Goal: Task Accomplishment & Management: Use online tool/utility

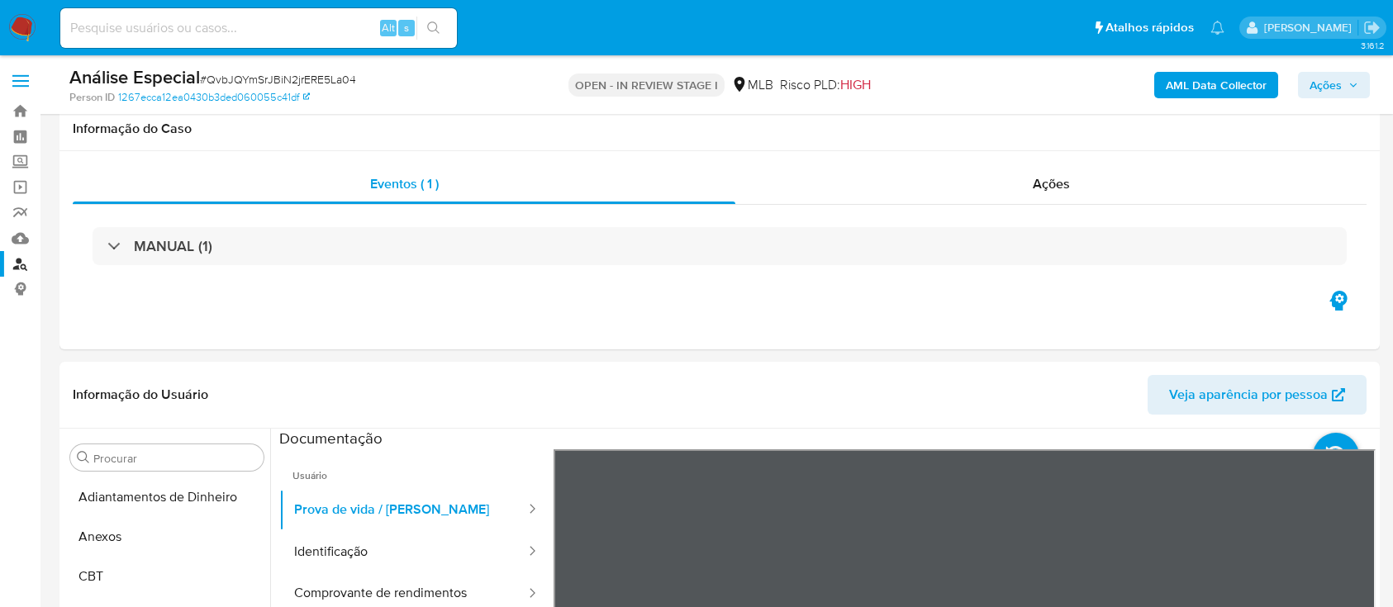
select select "10"
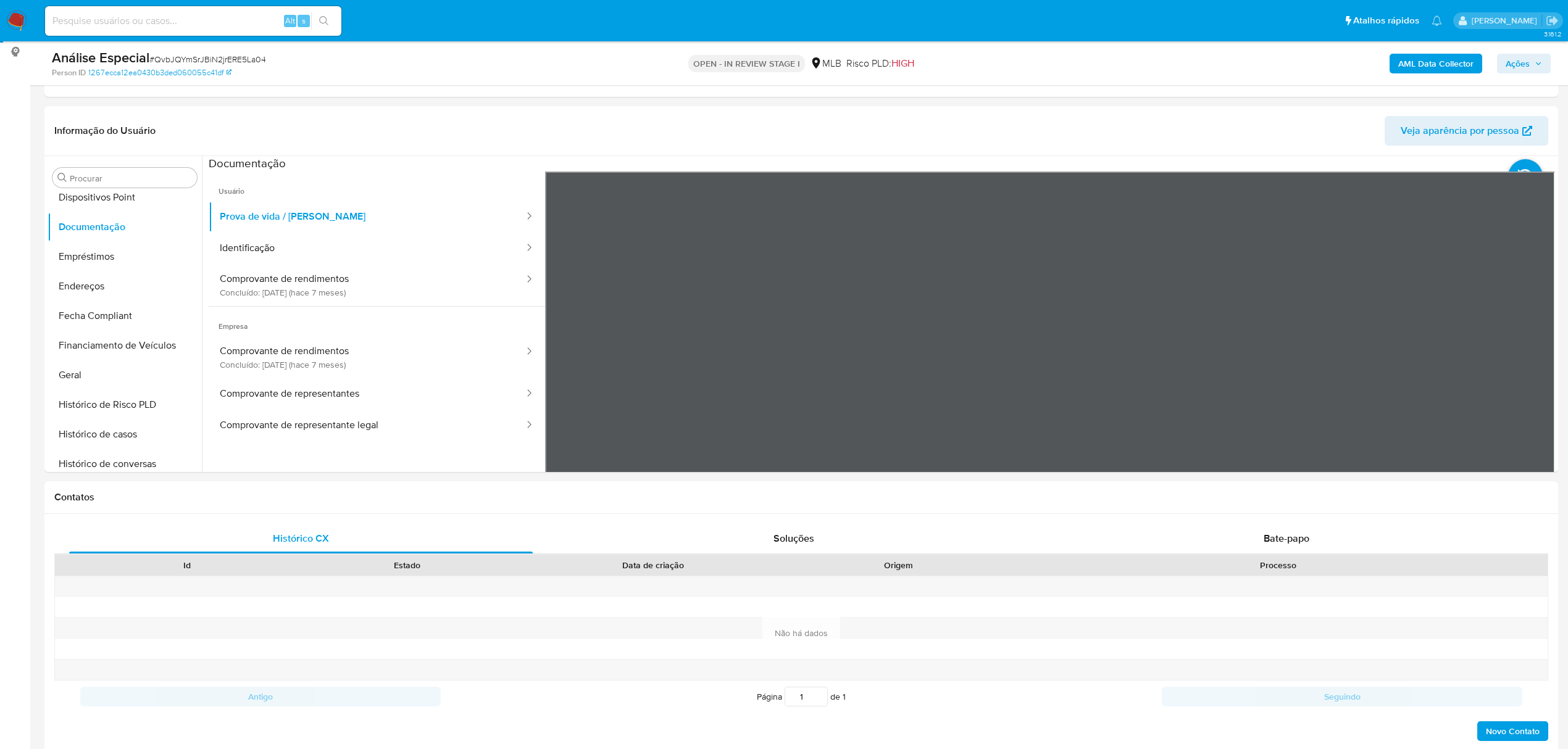
scroll to position [247, 0]
click at [115, 364] on button "Geral" at bounding box center [120, 376] width 144 height 30
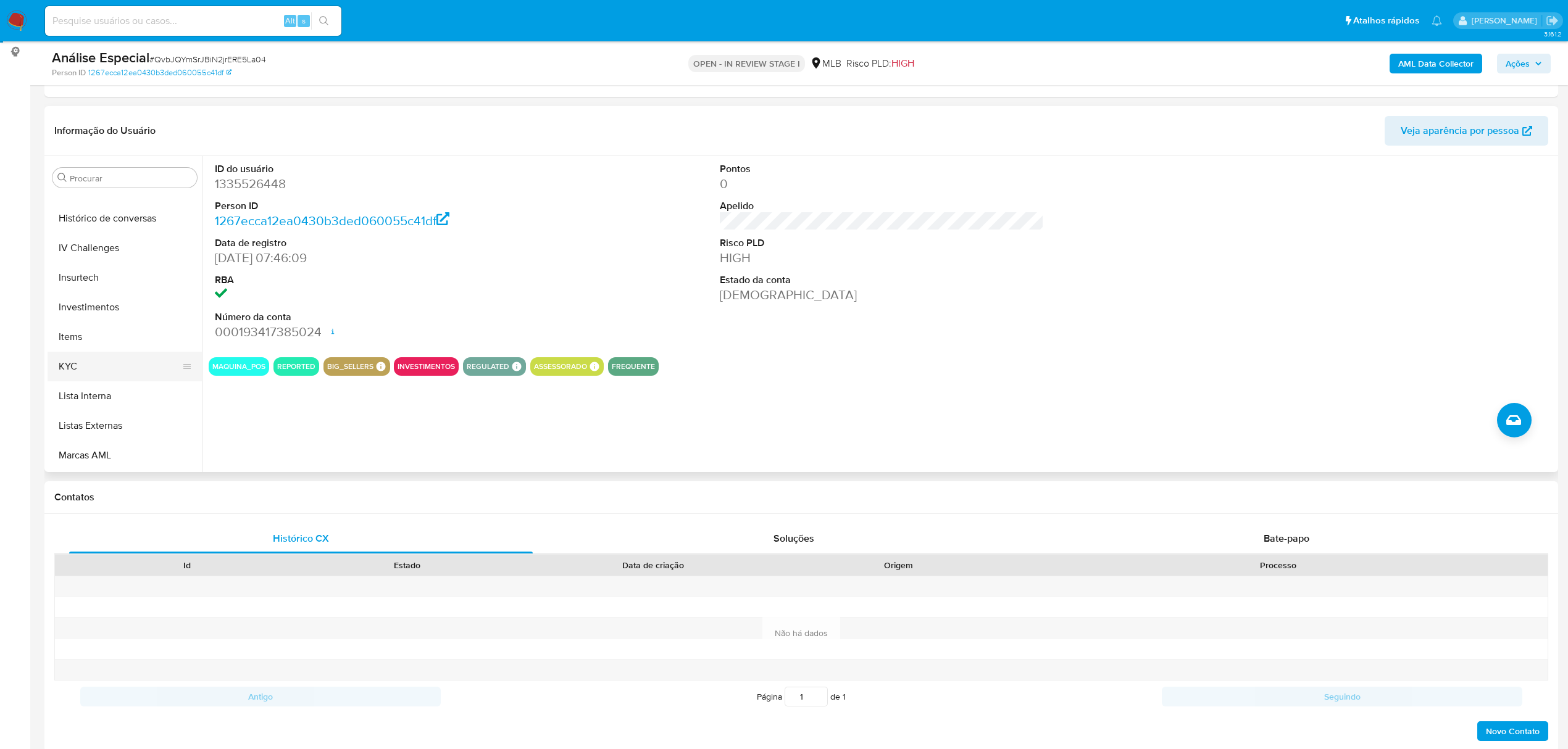
scroll to position [494, 0]
click at [94, 353] on button "KYC" at bounding box center [120, 365] width 144 height 30
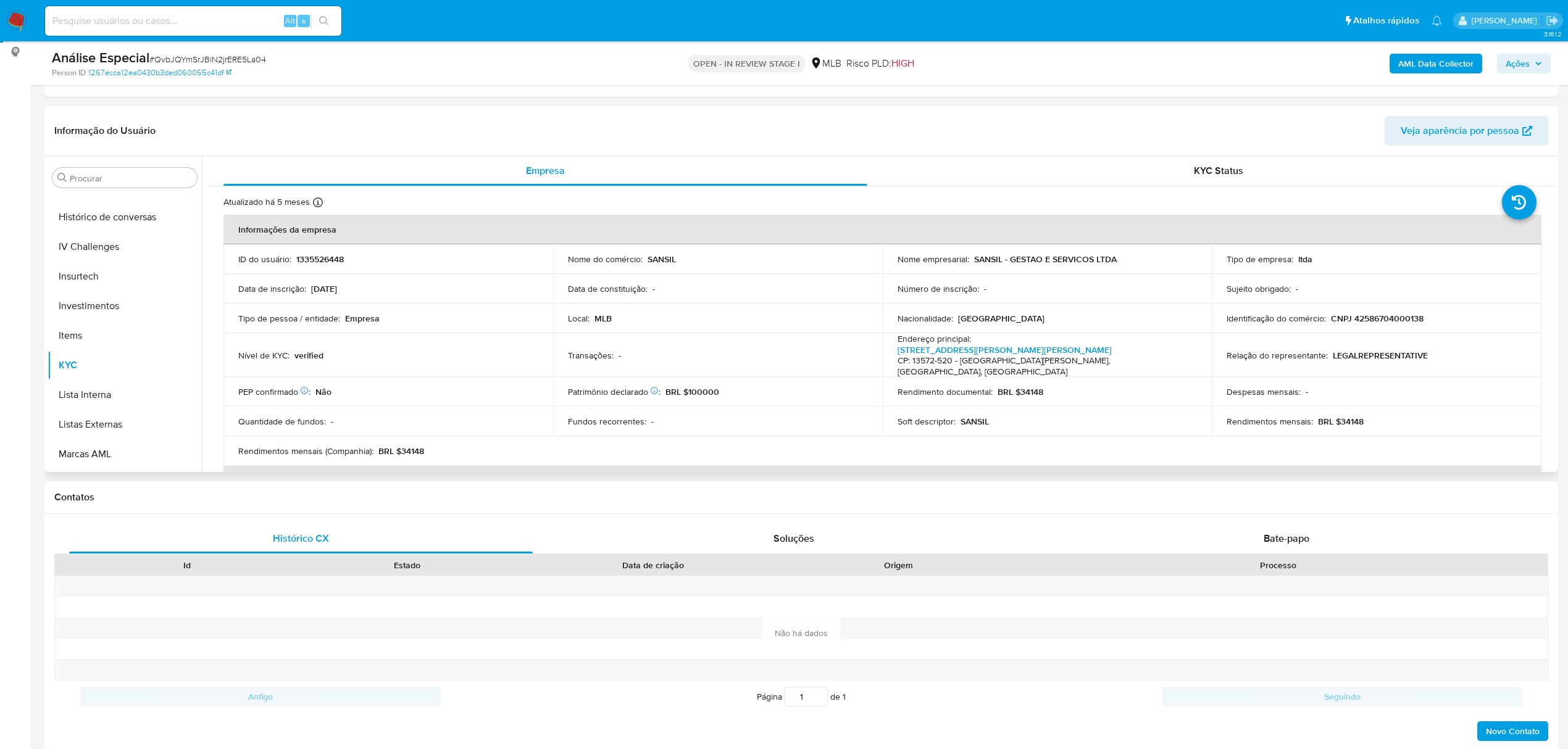
scroll to position [640, 0]
drag, startPoint x: 140, startPoint y: 376, endPoint x: 126, endPoint y: 388, distance: 18.4
click at [140, 382] on ul "Adiantamentos de Dinheiro Anexos CBT Cartões Contas Bancárias Dados Modificados…" at bounding box center [125, 332] width 155 height 279
click at [116, 388] on button "Restrições Novo Mundo" at bounding box center [120, 397] width 144 height 30
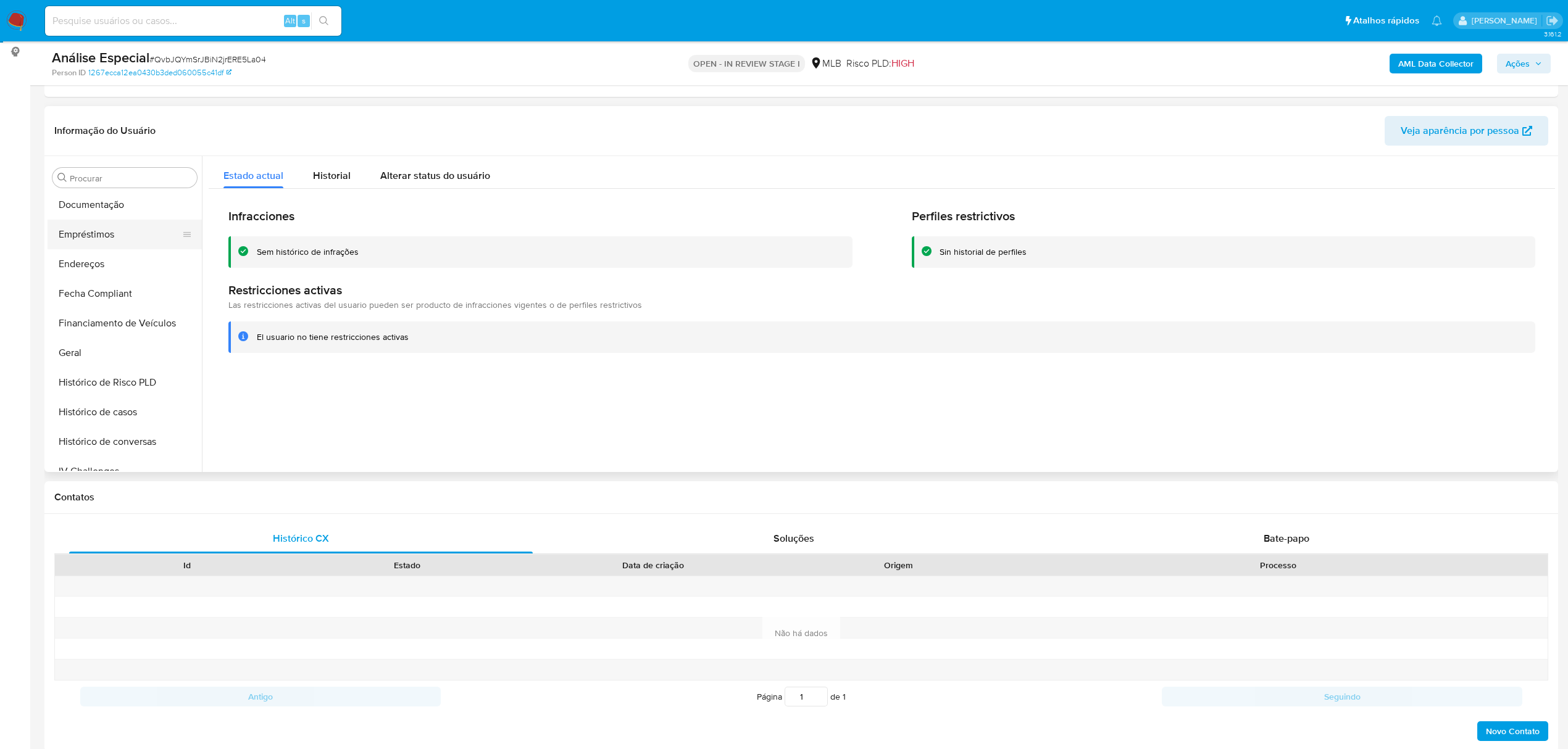
scroll to position [229, 0]
click at [125, 243] on button "Documentação" at bounding box center [120, 246] width 144 height 30
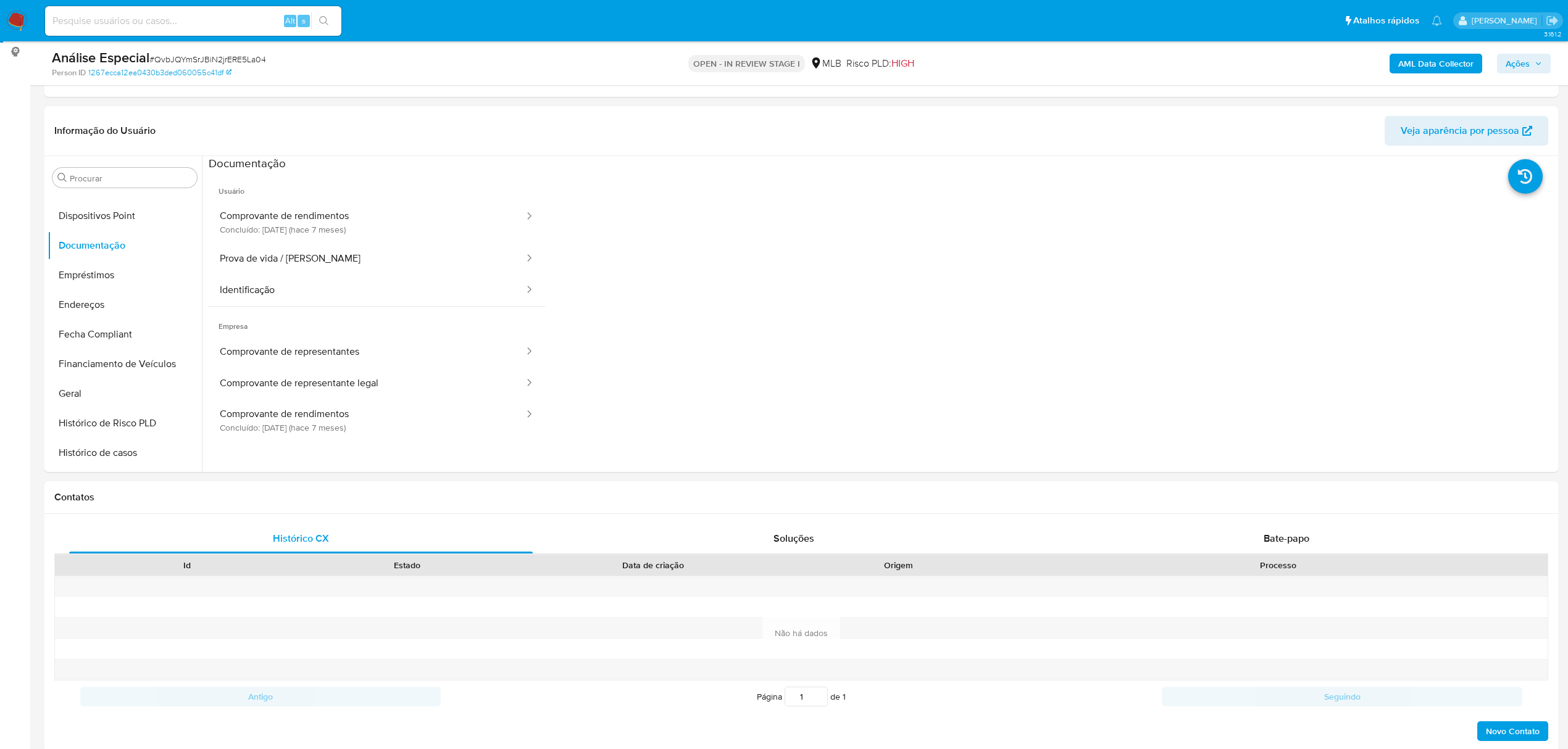
click at [376, 215] on button "Comprovante de rendimentos Concluído: 10/03/2025 (hace 7 meses)" at bounding box center [367, 222] width 317 height 42
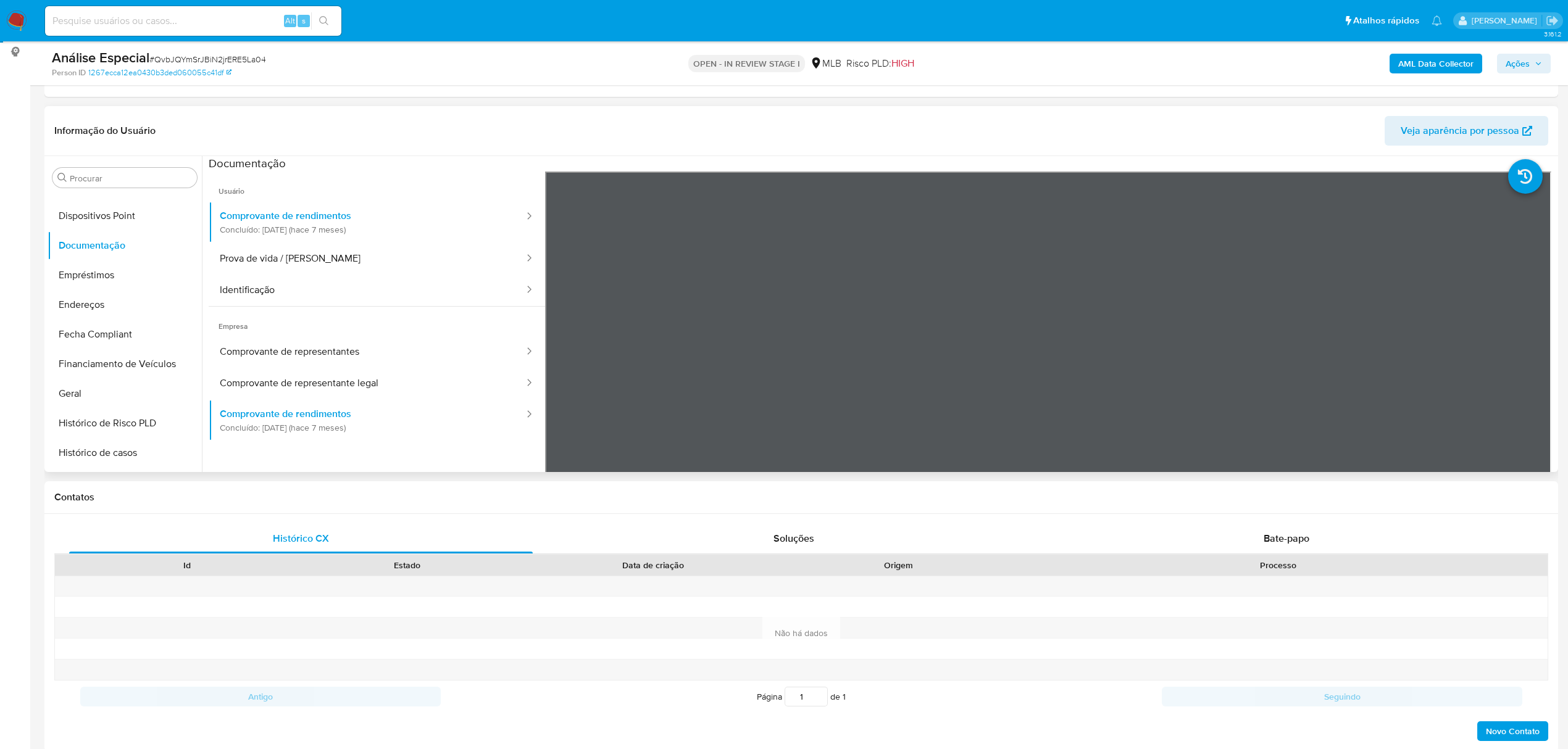
click at [388, 308] on ul "Usuário Comprovante de rendimentos Concluído: 10/03/2025 (hace 7 meses) Prova d…" at bounding box center [376, 349] width 336 height 355
click at [450, 237] on button "Comprovante de rendimentos Concluído: 10/03/2025 (hace 7 meses)" at bounding box center [367, 222] width 317 height 42
drag, startPoint x: 436, startPoint y: 252, endPoint x: 495, endPoint y: 259, distance: 59.4
click at [436, 251] on button "Prova de vida / Selfie" at bounding box center [367, 259] width 317 height 31
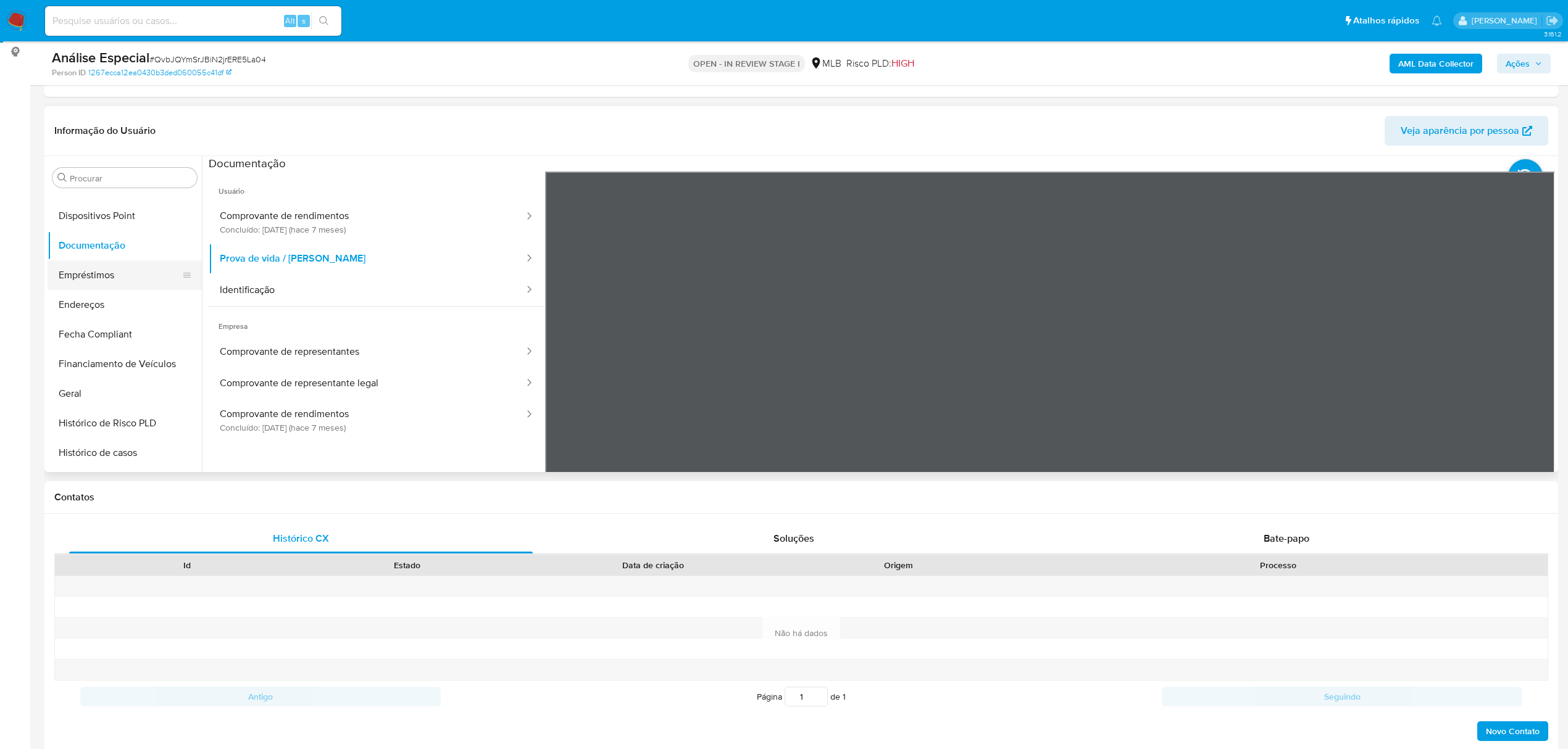
click at [131, 287] on button "Empréstimos" at bounding box center [120, 276] width 144 height 30
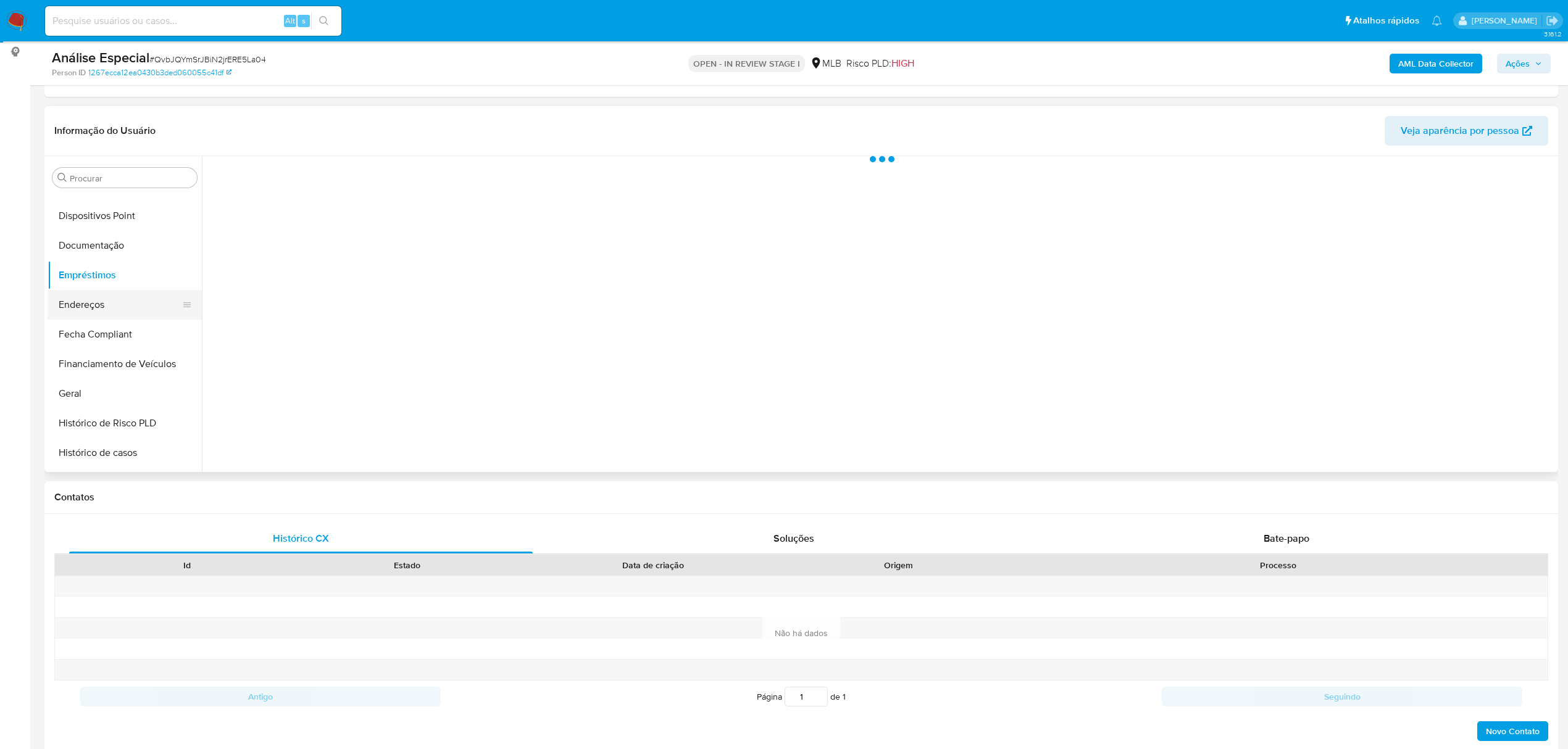
click at [124, 297] on button "Endereços" at bounding box center [120, 305] width 144 height 30
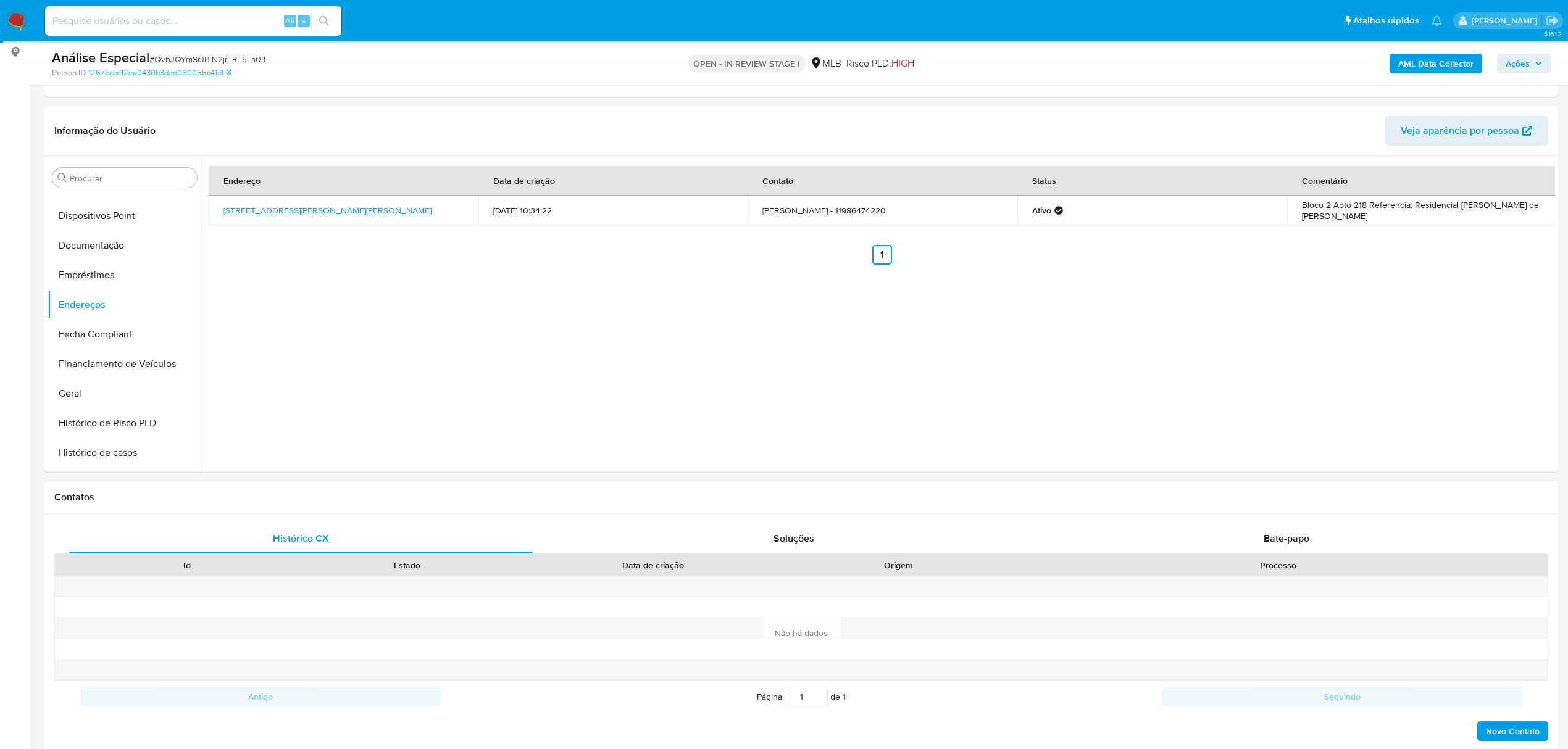
drag, startPoint x: 83, startPoint y: 211, endPoint x: 42, endPoint y: 220, distance: 42.0
click at [84, 211] on button "Dispositivos Point" at bounding box center [125, 216] width 155 height 30
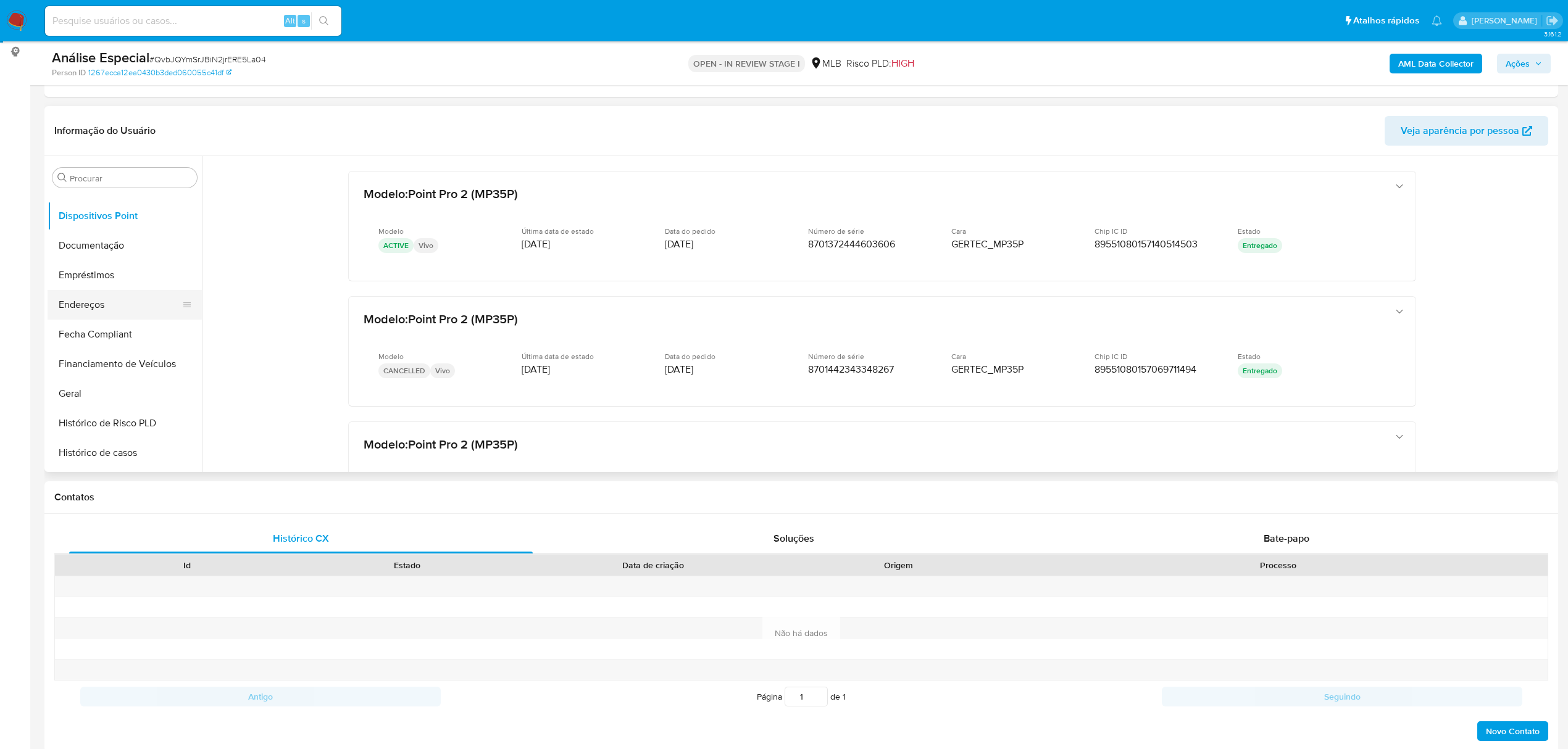
click at [106, 314] on button "Endereços" at bounding box center [120, 305] width 144 height 30
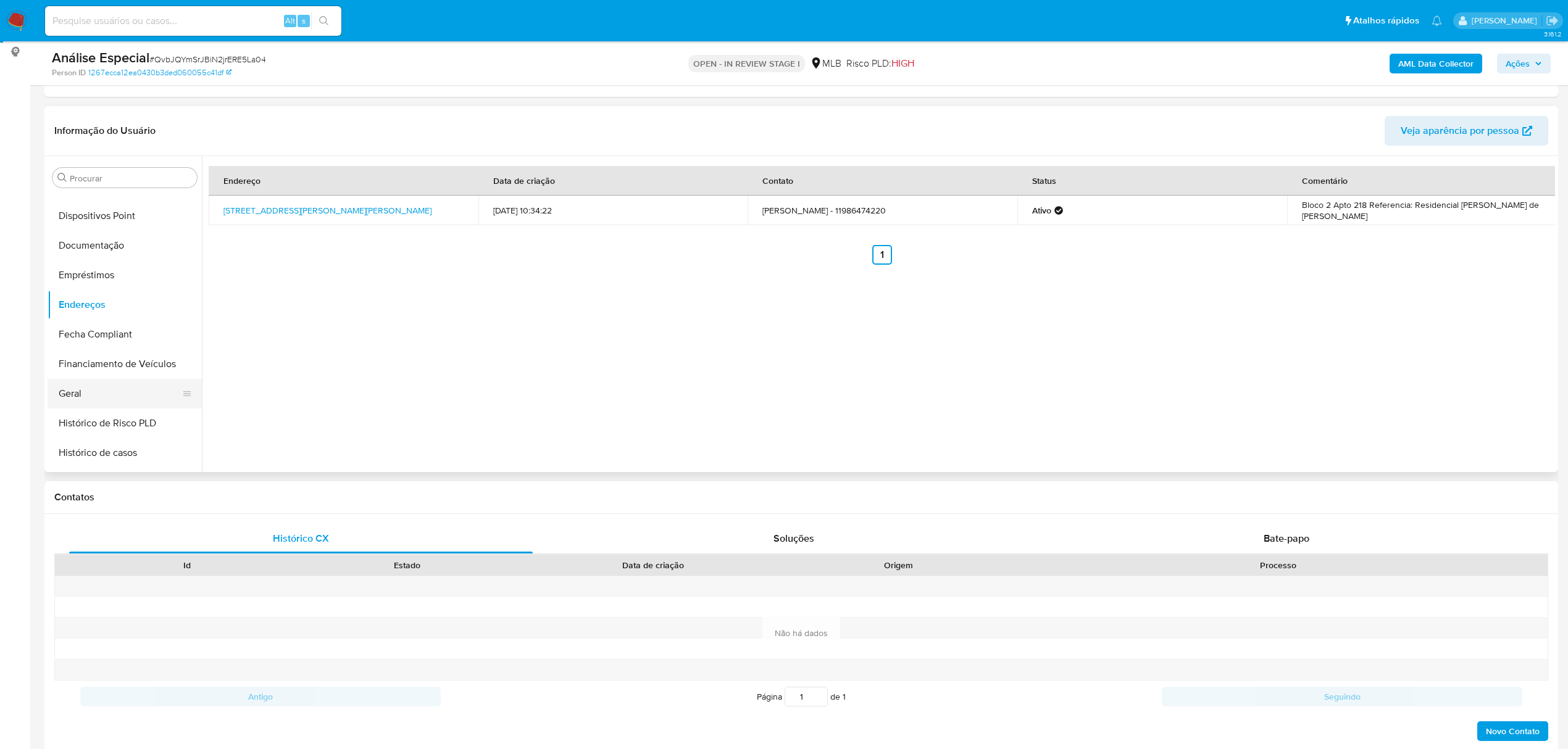
click at [136, 397] on button "Geral" at bounding box center [120, 394] width 144 height 30
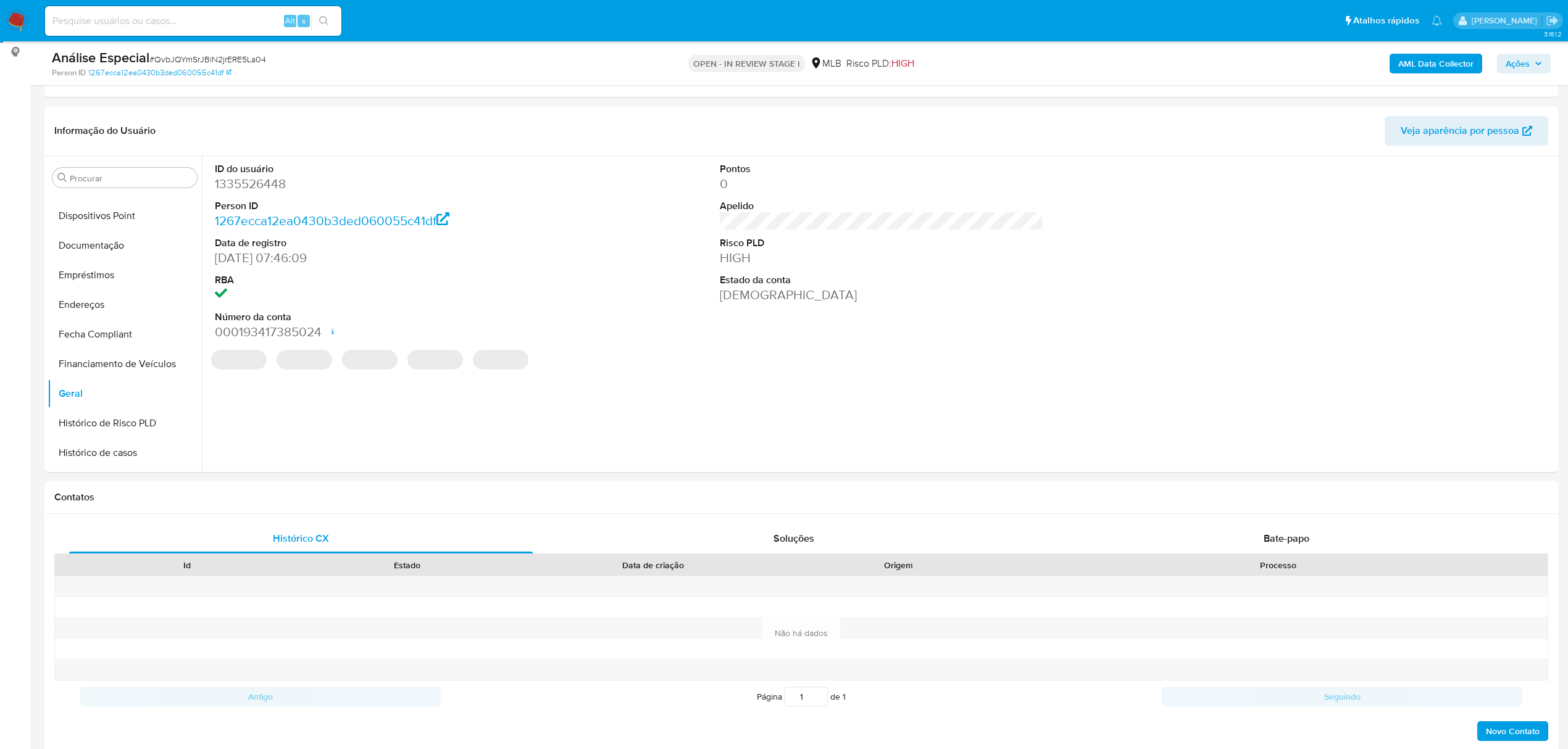
click at [261, 190] on dd "1335526448" at bounding box center [377, 184] width 324 height 17
copy dd "1335526448"
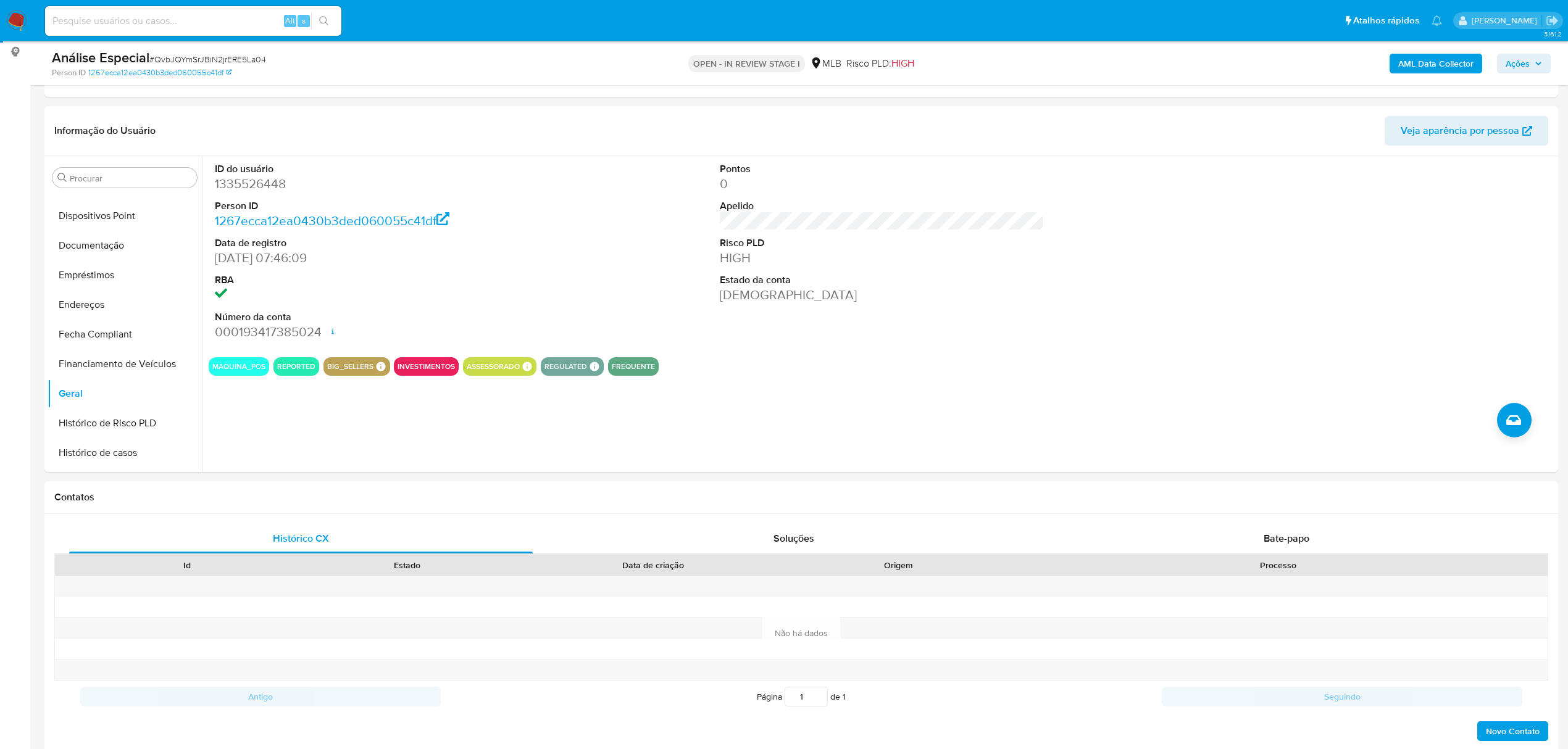
click at [250, 65] on span "# QvbJQYmSrJBiN2jrERE5La04" at bounding box center [208, 59] width 117 height 13
copy span "QvbJQYmSrJBiN2jrERE5La04"
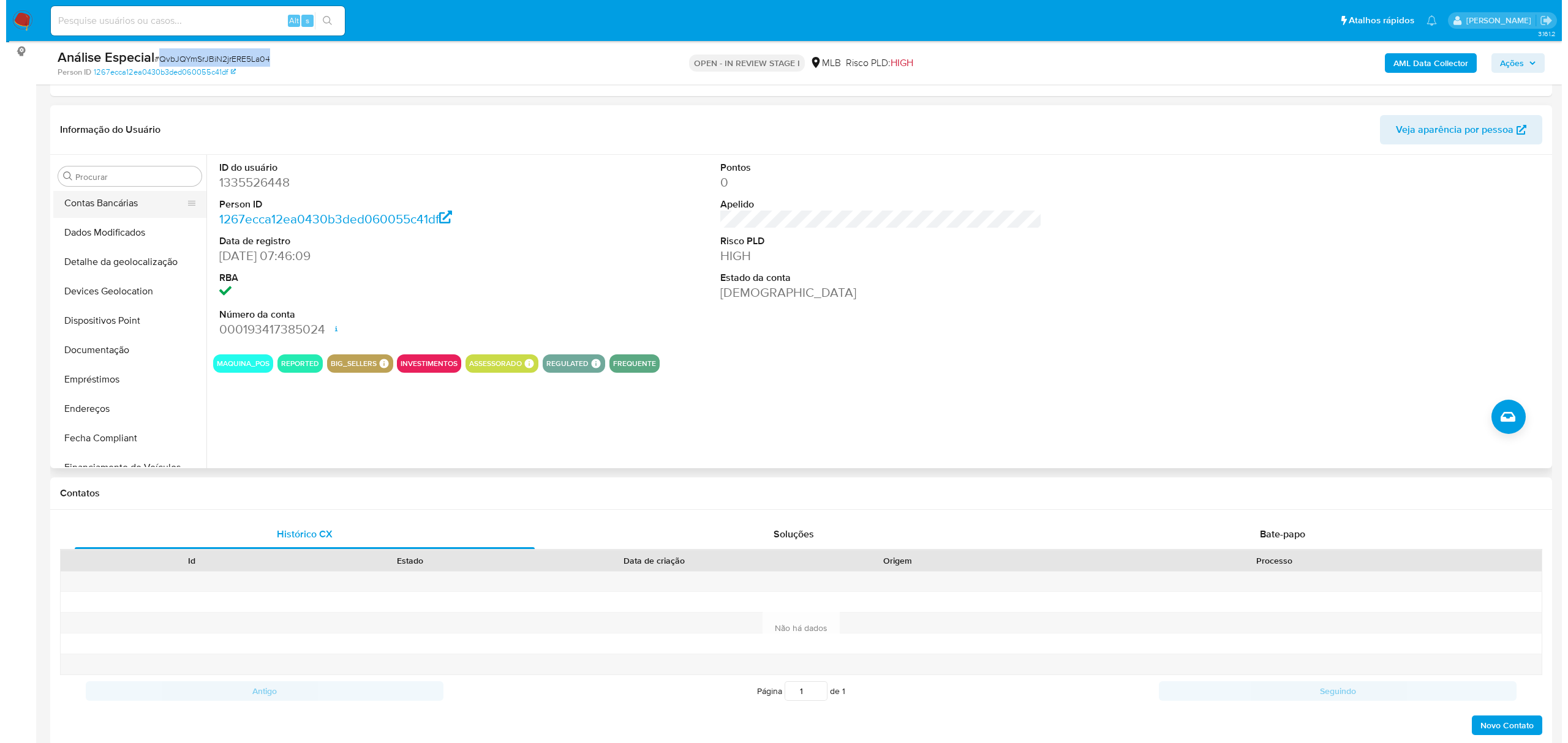
scroll to position [0, 0]
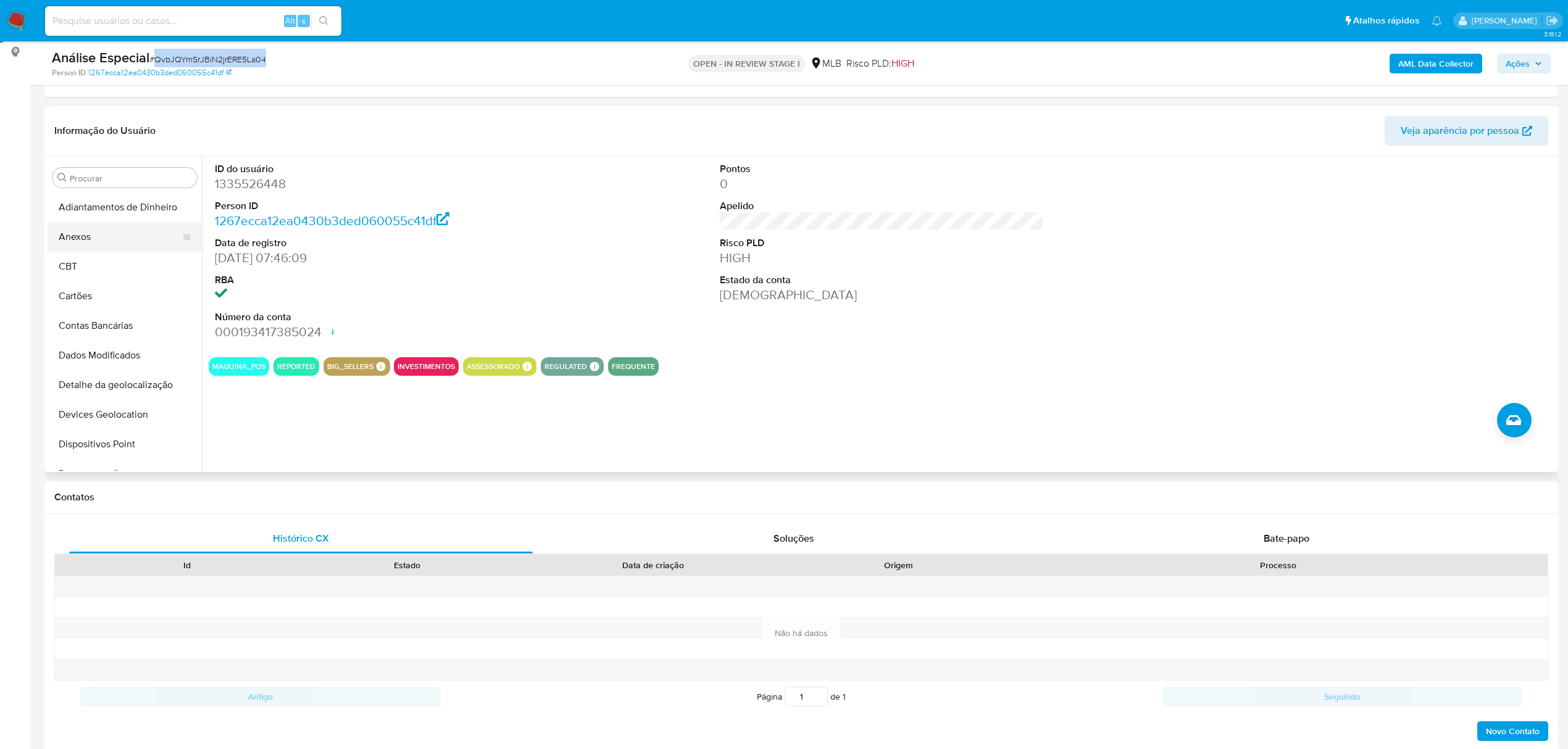
click at [146, 232] on button "Anexos" at bounding box center [120, 237] width 144 height 30
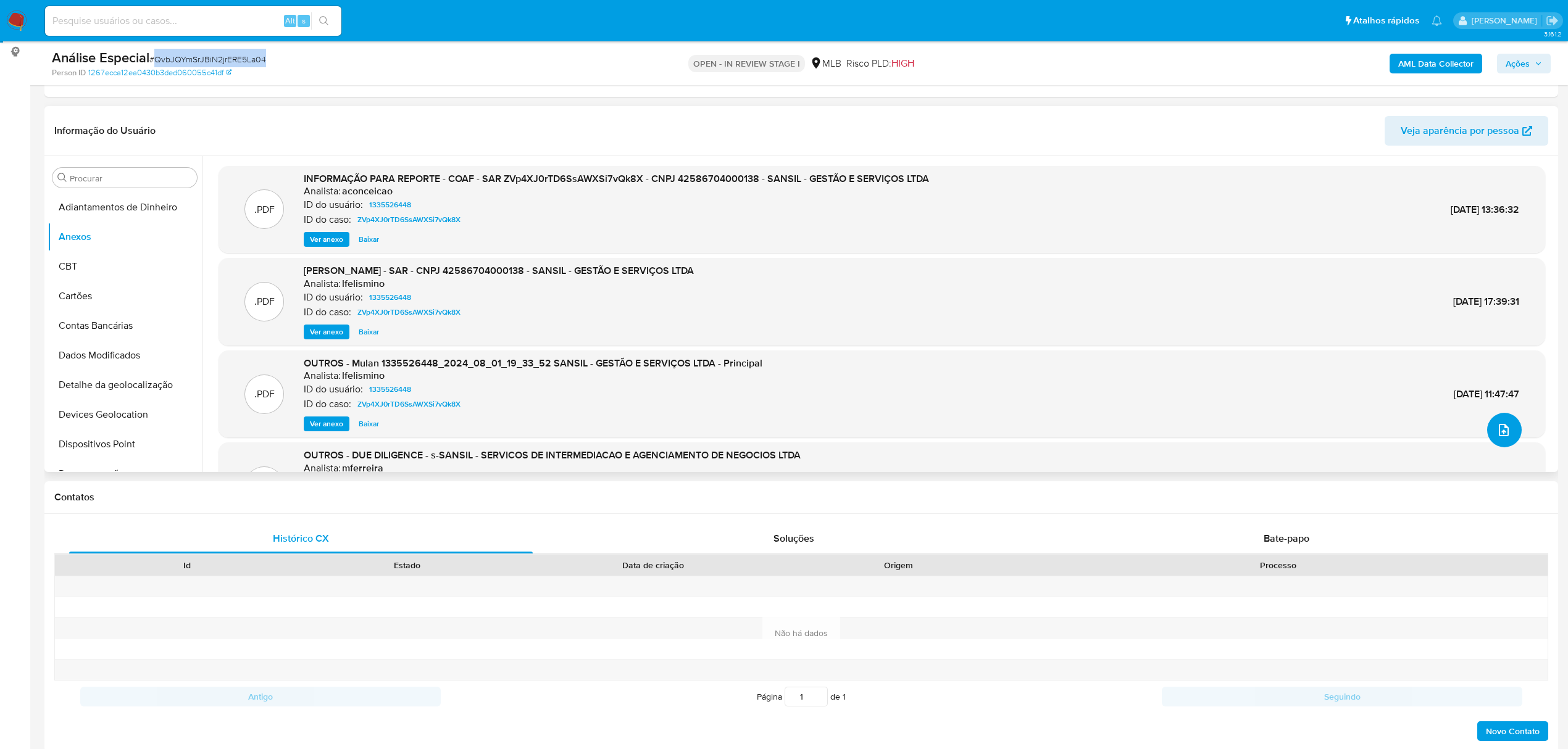
click at [1041, 420] on button "upload-file" at bounding box center [1505, 430] width 34 height 34
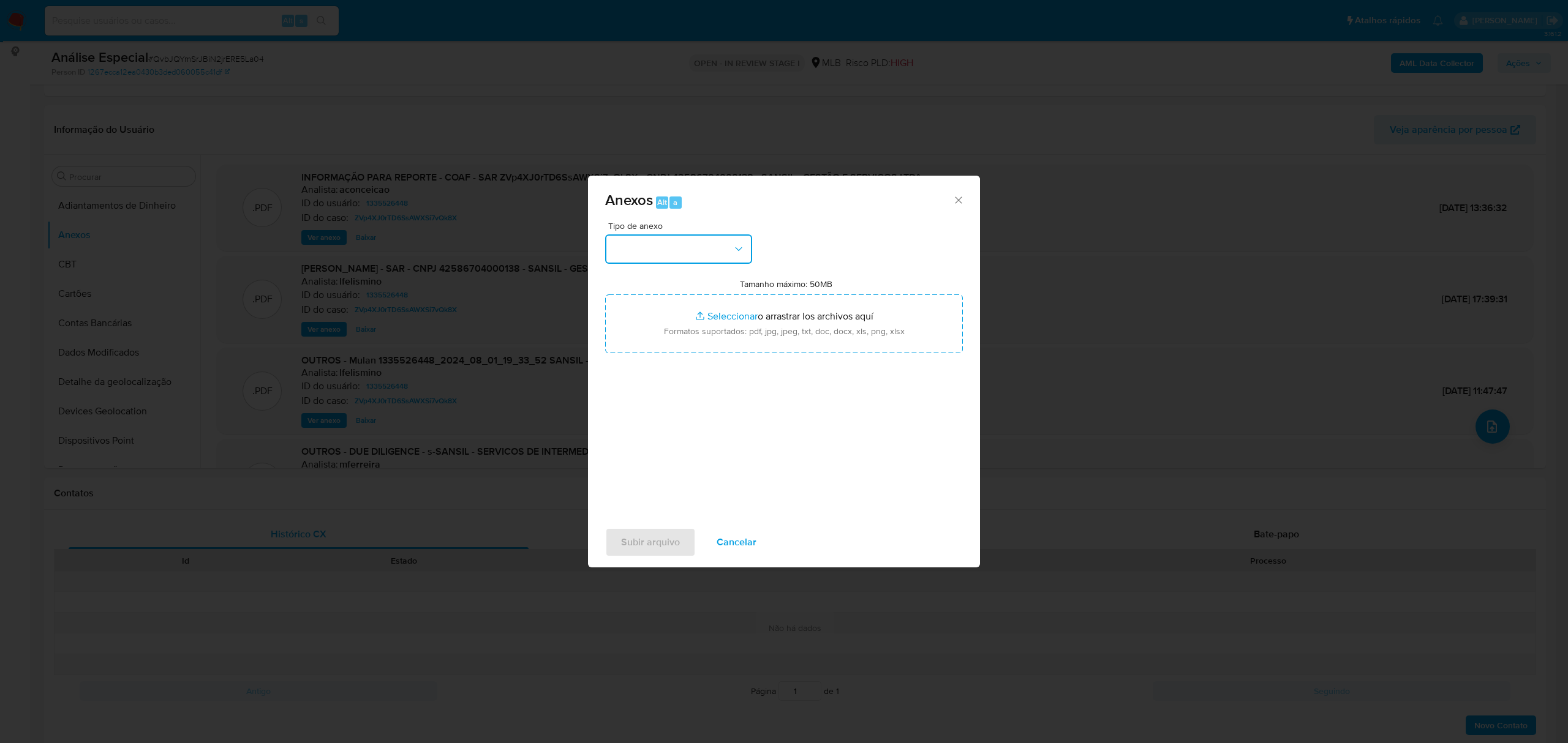
click at [734, 250] on icon "button" at bounding box center [738, 249] width 13 height 13
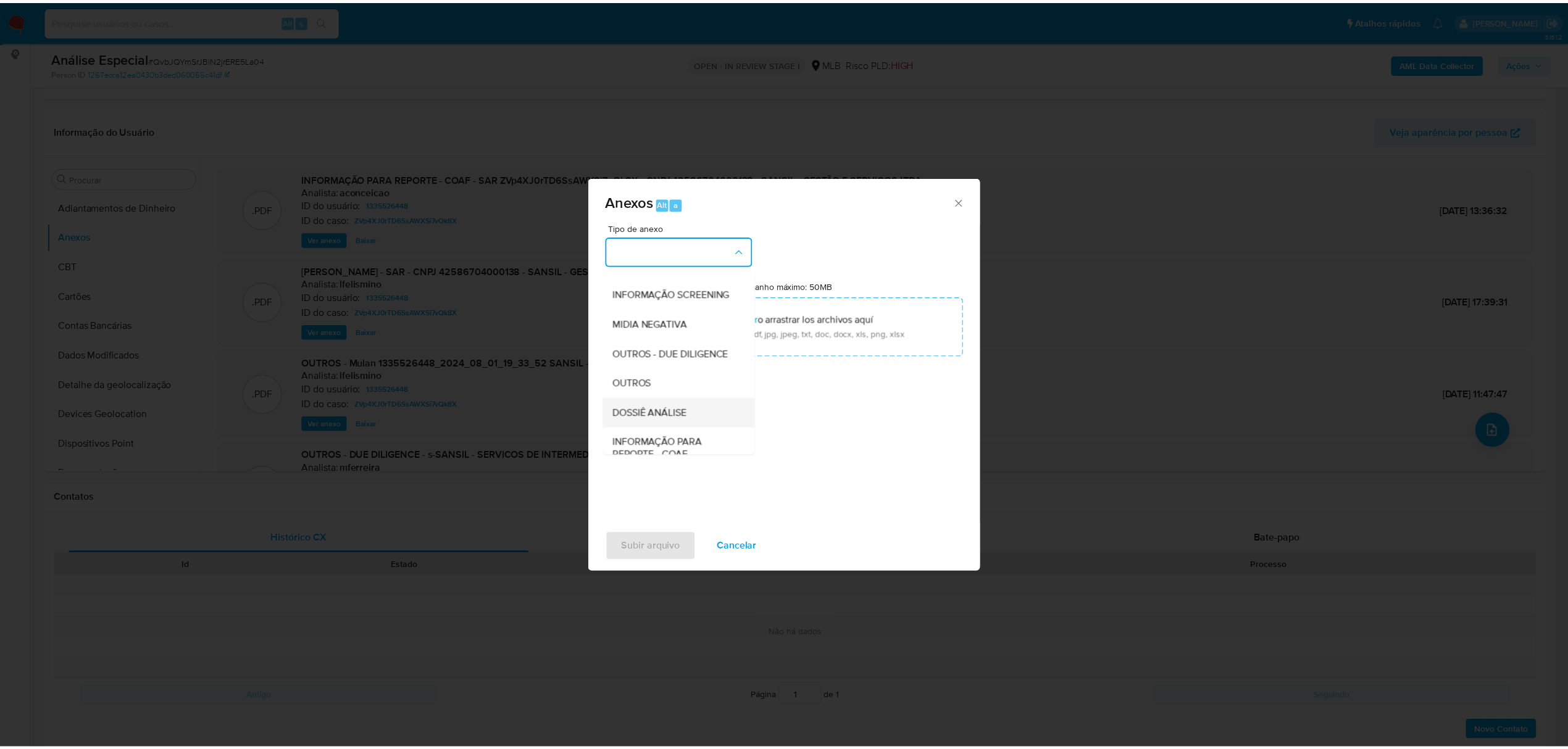
scroll to position [190, 0]
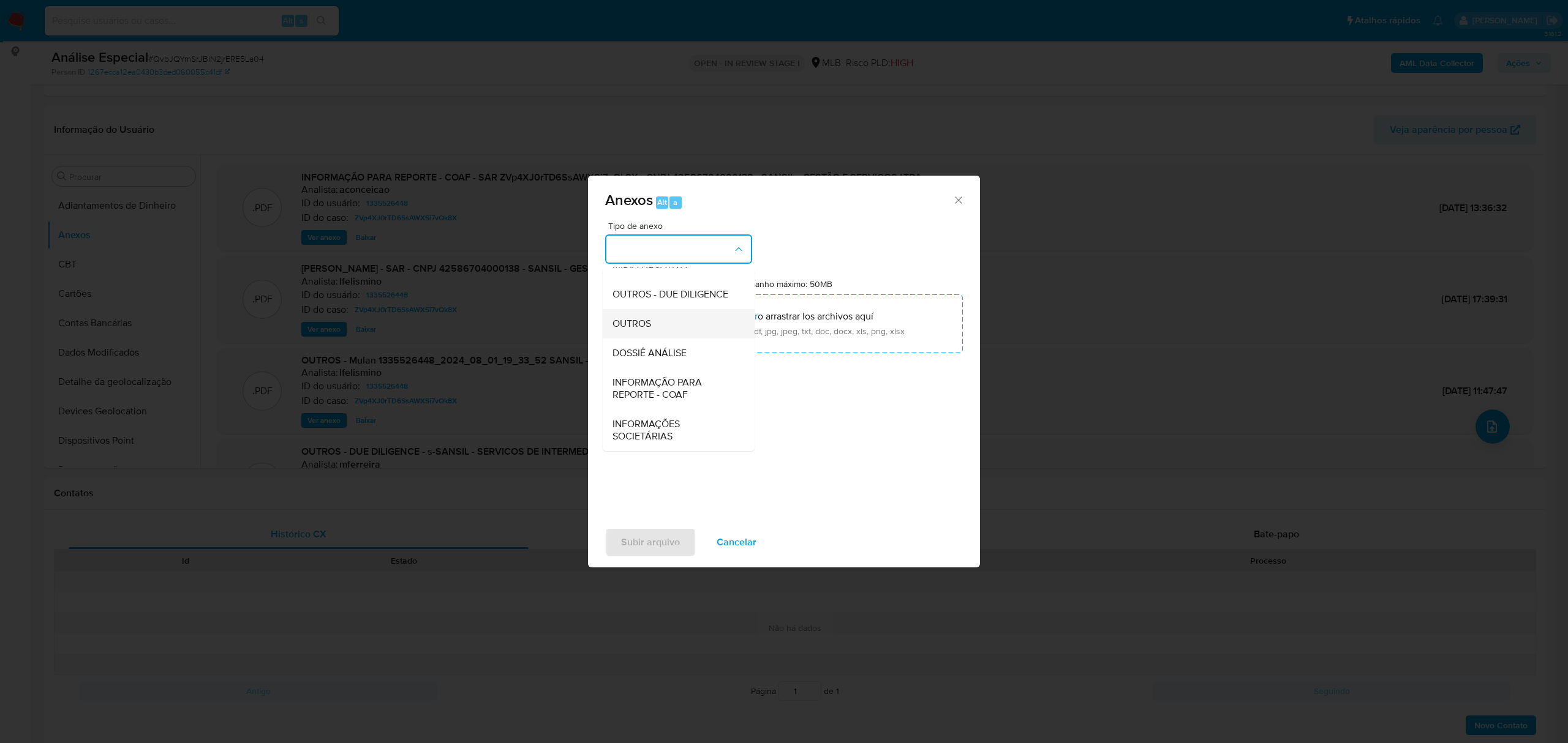
drag, startPoint x: 660, startPoint y: 345, endPoint x: 675, endPoint y: 319, distance: 30.0
click at [675, 319] on ul "CAPTURA BUREAU CAPTURA DOWJONES CAPTURA GOOGLE CAPTURA WEB INFORMAÇÃO SCREENING…" at bounding box center [678, 277] width 152 height 347
click at [675, 319] on div "OUTROS" at bounding box center [674, 324] width 125 height 30
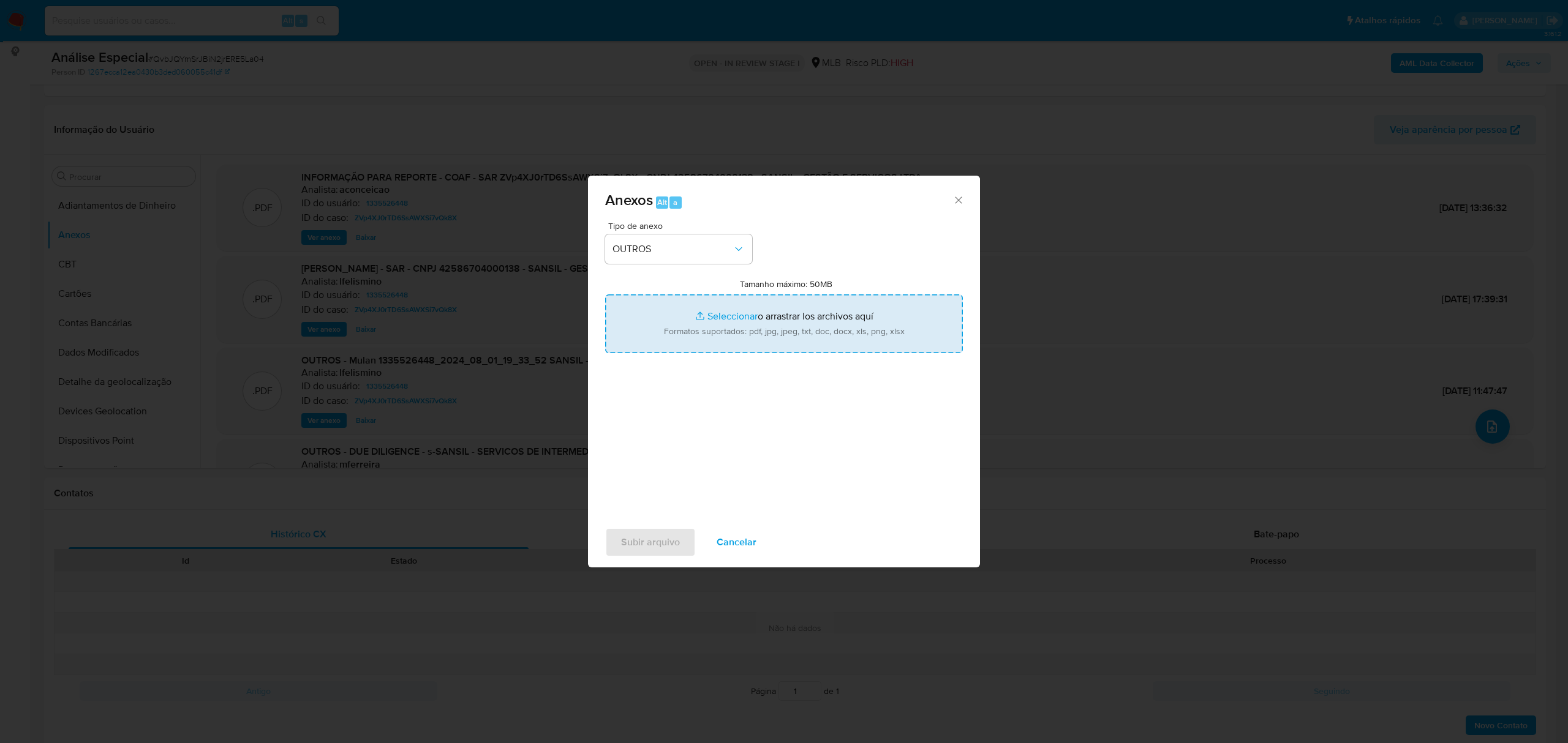
type input "C:\fakepath\Mulan 1335526448_2025_09_29_14_33_35 SANSIL - GESTAO E SERVICOS LTD…"
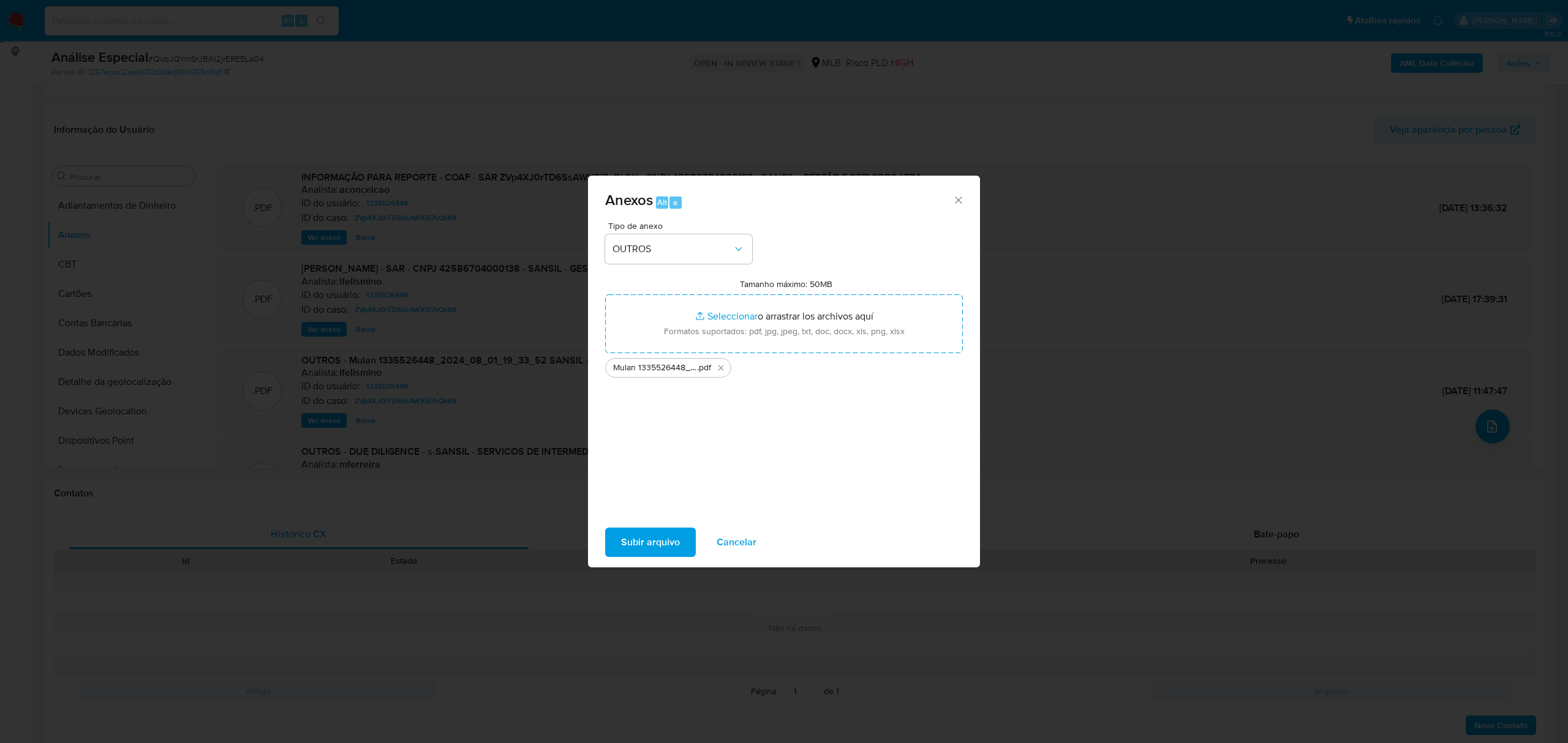
click at [649, 450] on span "Subir arquivo" at bounding box center [650, 542] width 59 height 27
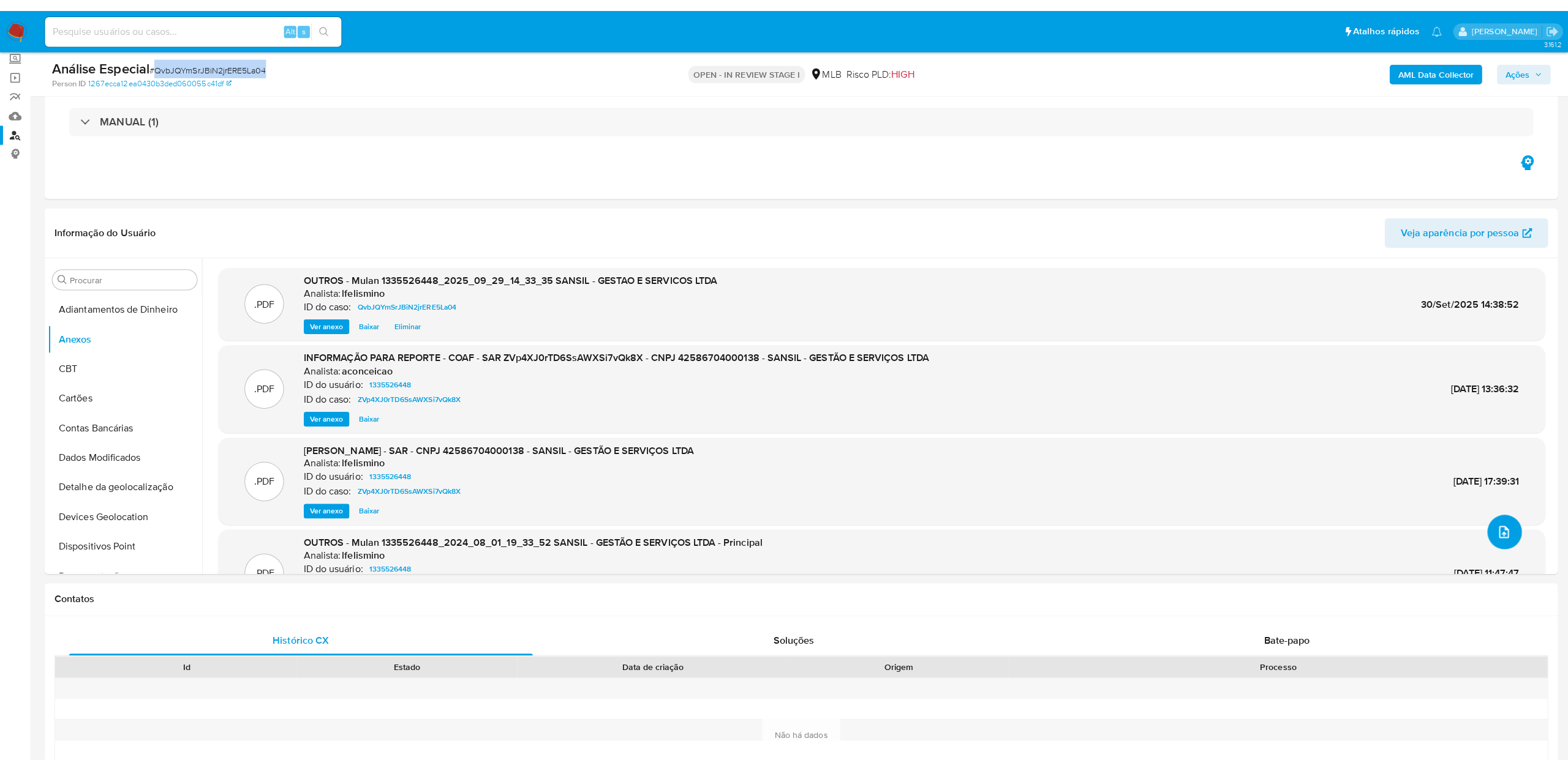
scroll to position [0, 0]
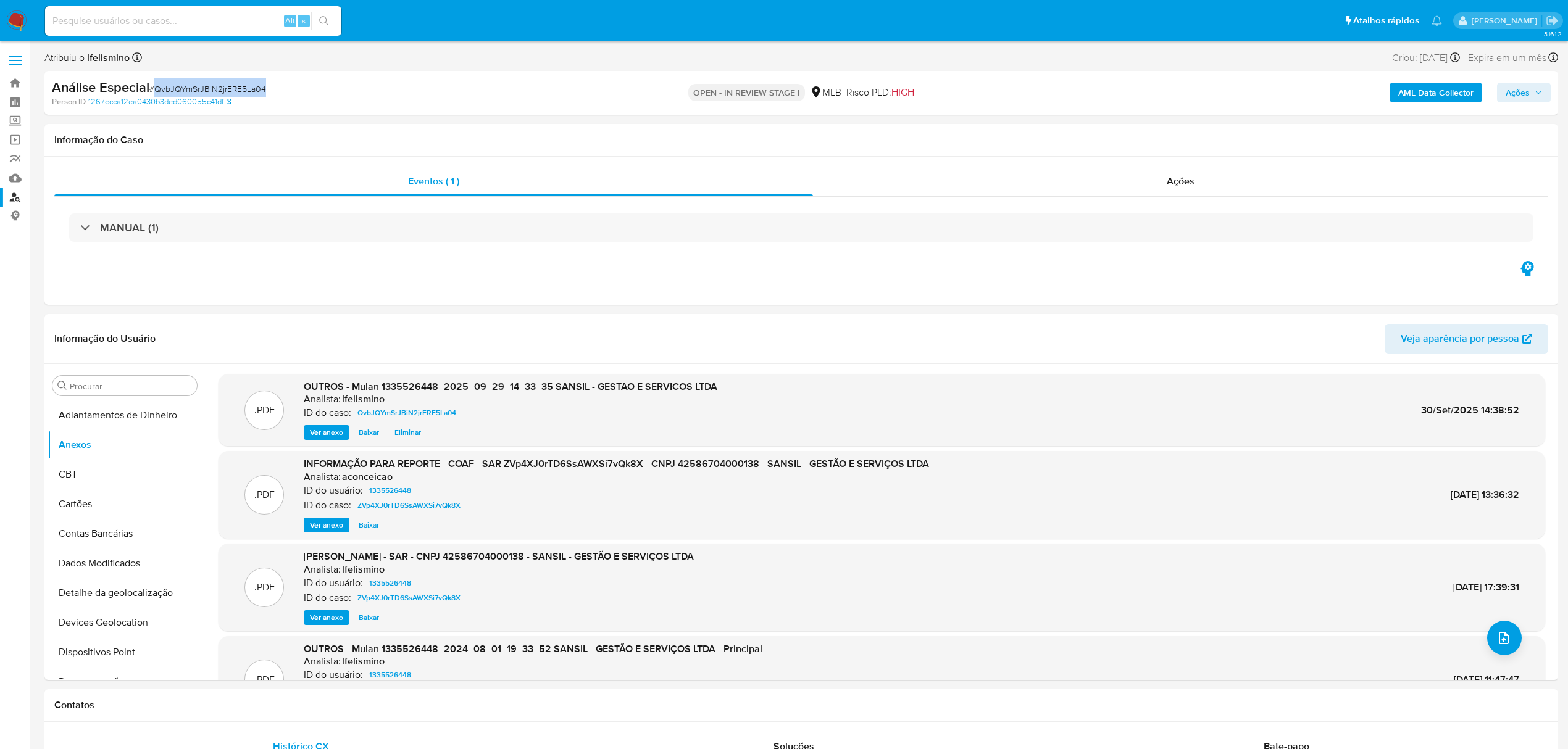
click at [1041, 74] on div "Análise Especial # QvbJQYmSrJBiN2jrERE5La04 Person ID 1267ecca12ea0430b3ded0600…" at bounding box center [802, 93] width 1513 height 44
click at [1041, 84] on b "AML Data Collector" at bounding box center [1436, 93] width 75 height 19
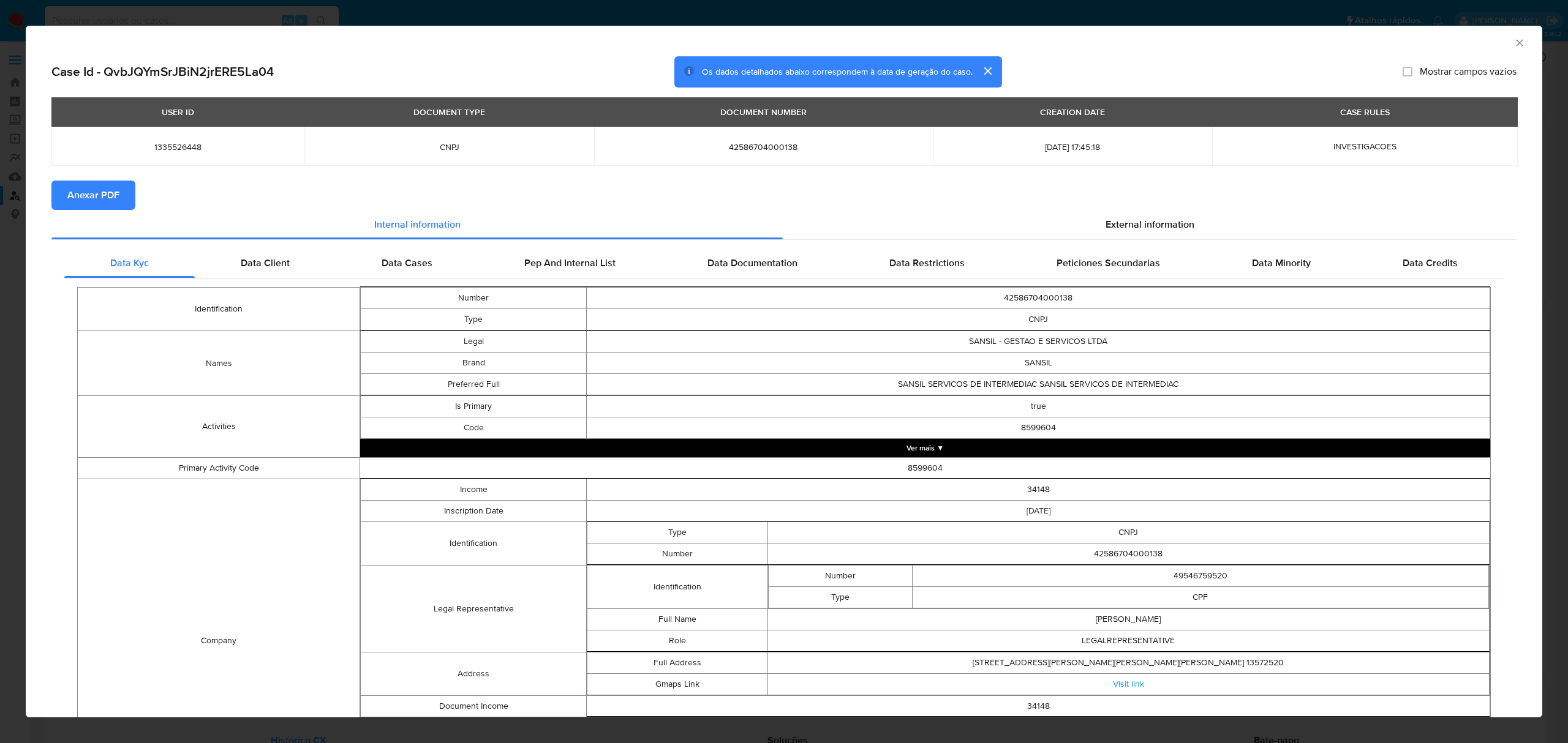
click at [124, 195] on button "Anexar PDF" at bounding box center [93, 196] width 84 height 30
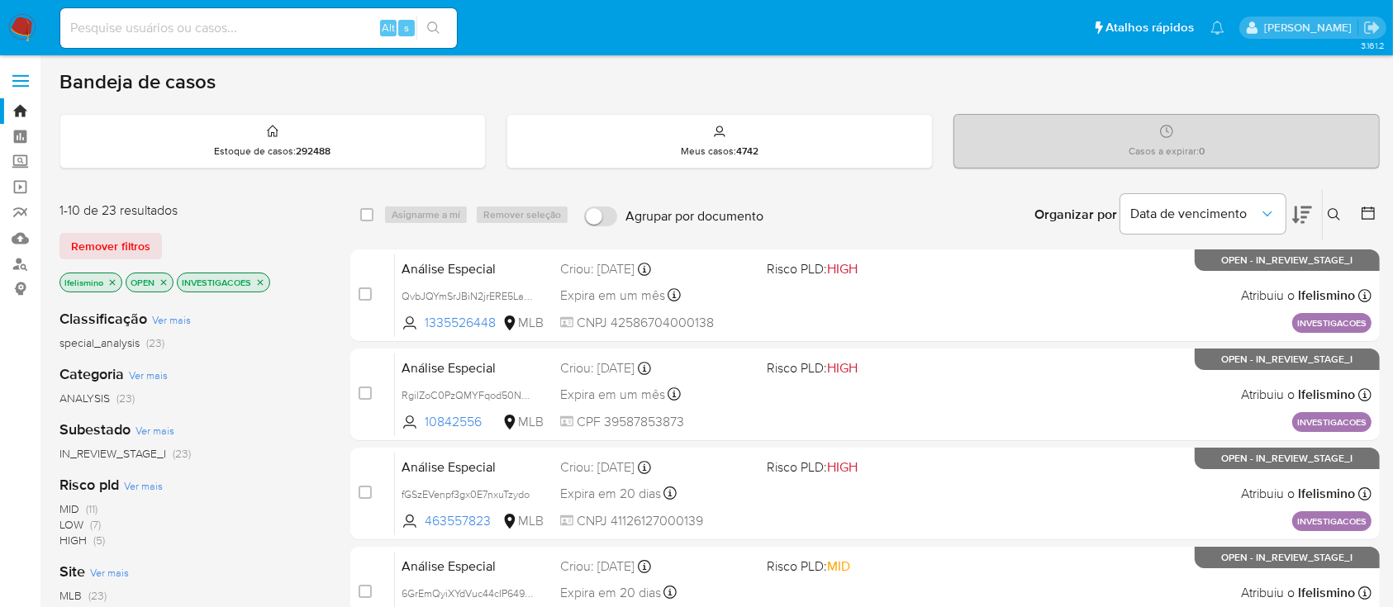
click at [597, 224] on input "Agrupar por documento" at bounding box center [600, 217] width 33 height 20
checkbox input "true"
click at [257, 282] on icon "close-filter" at bounding box center [260, 283] width 10 height 10
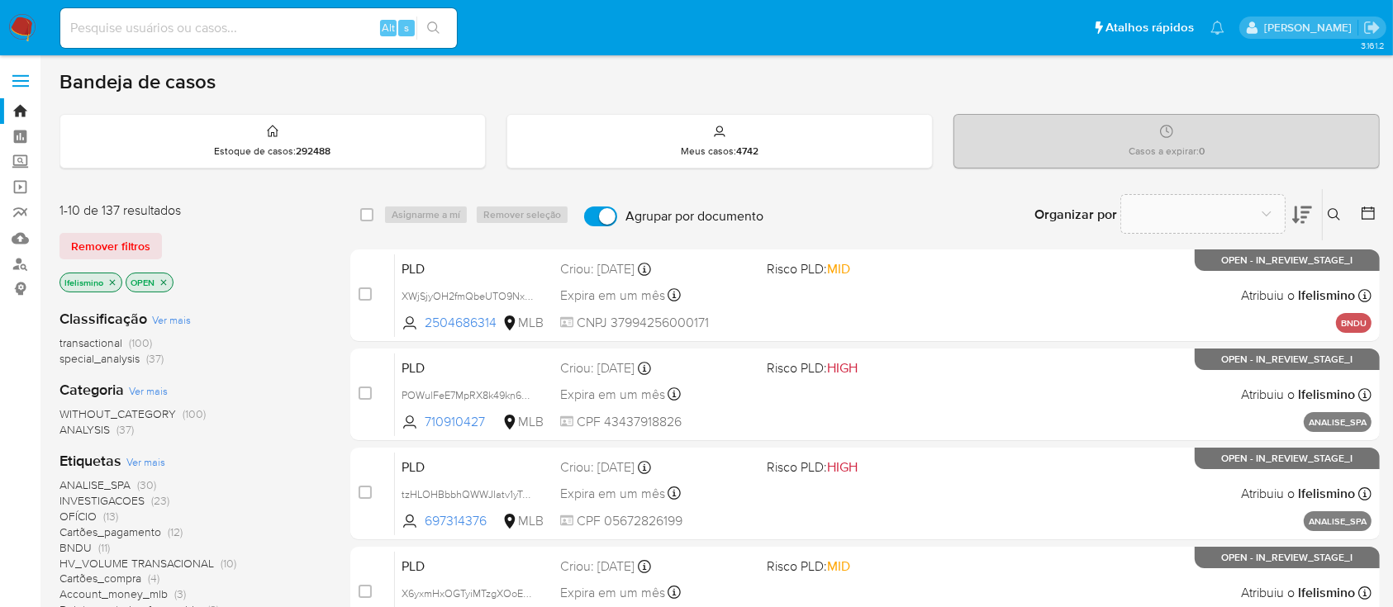
click at [21, 26] on img at bounding box center [22, 28] width 28 height 28
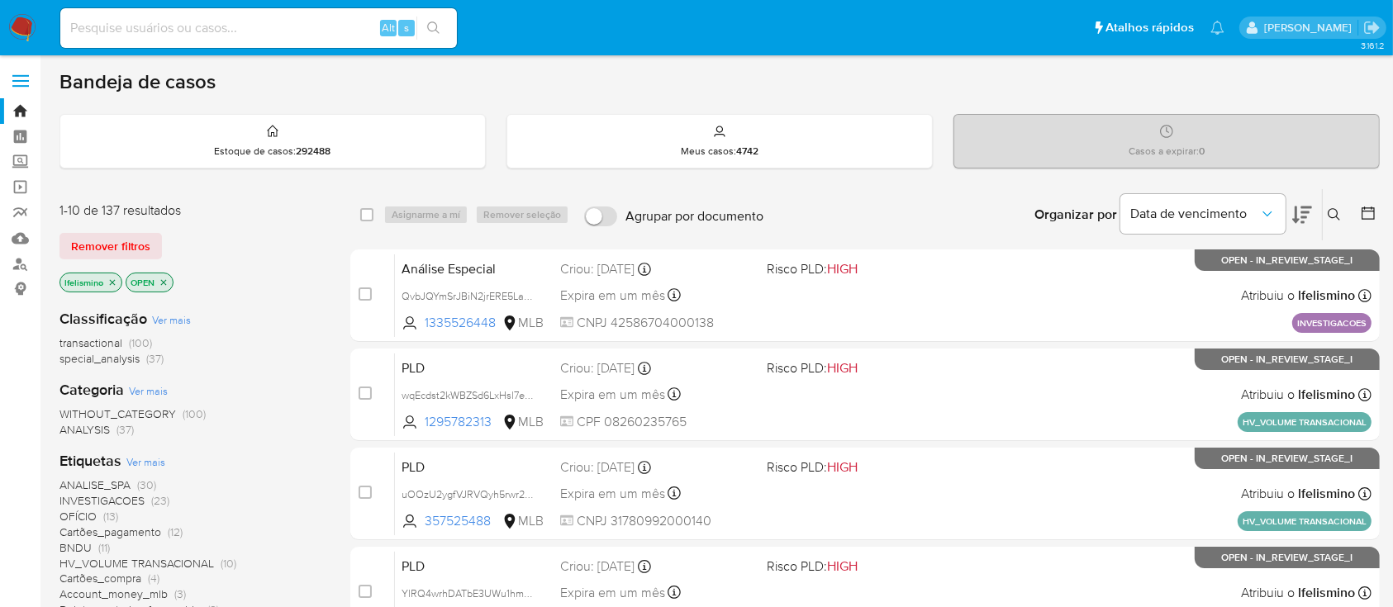
click at [599, 213] on input "Agrupar por documento" at bounding box center [600, 217] width 33 height 20
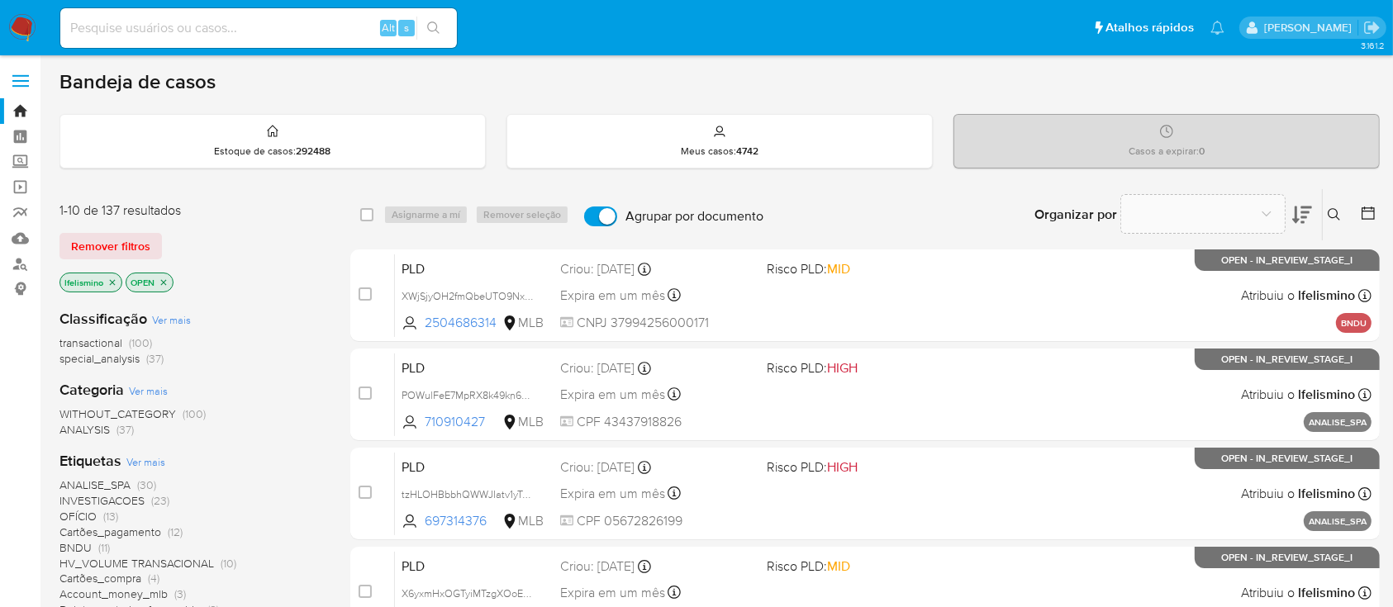
click at [599, 213] on input "Agrupar por documento" at bounding box center [600, 217] width 33 height 20
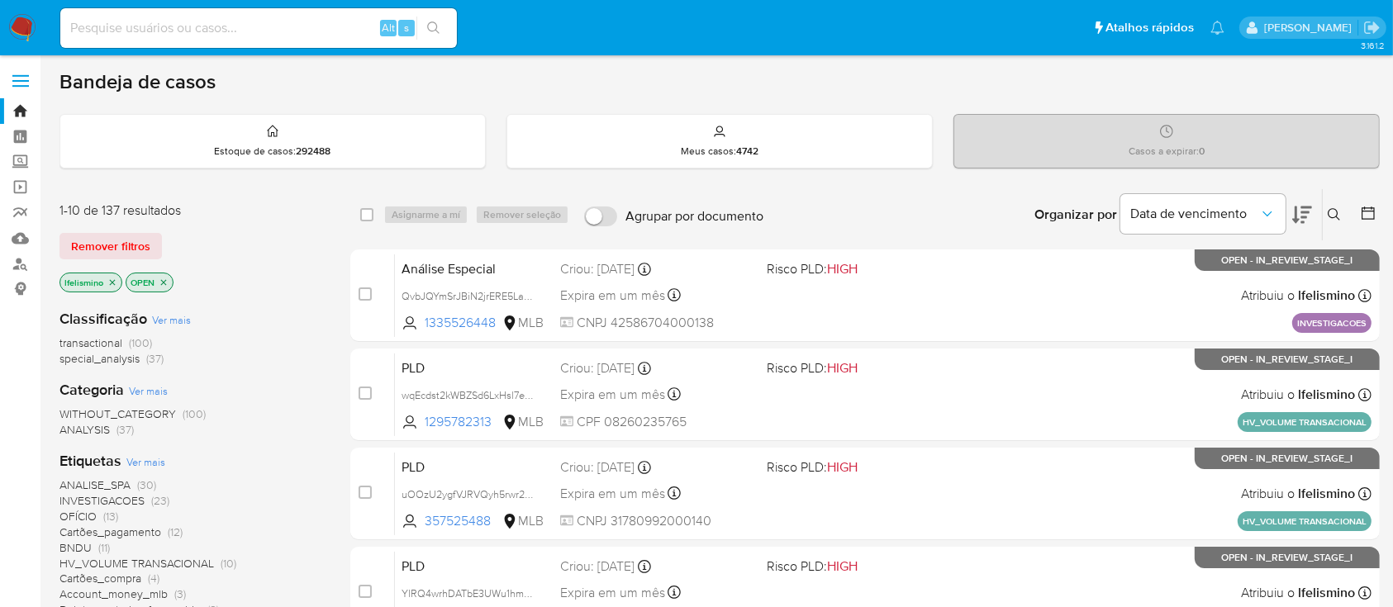
click at [599, 213] on input "Agrupar por documento" at bounding box center [600, 217] width 33 height 20
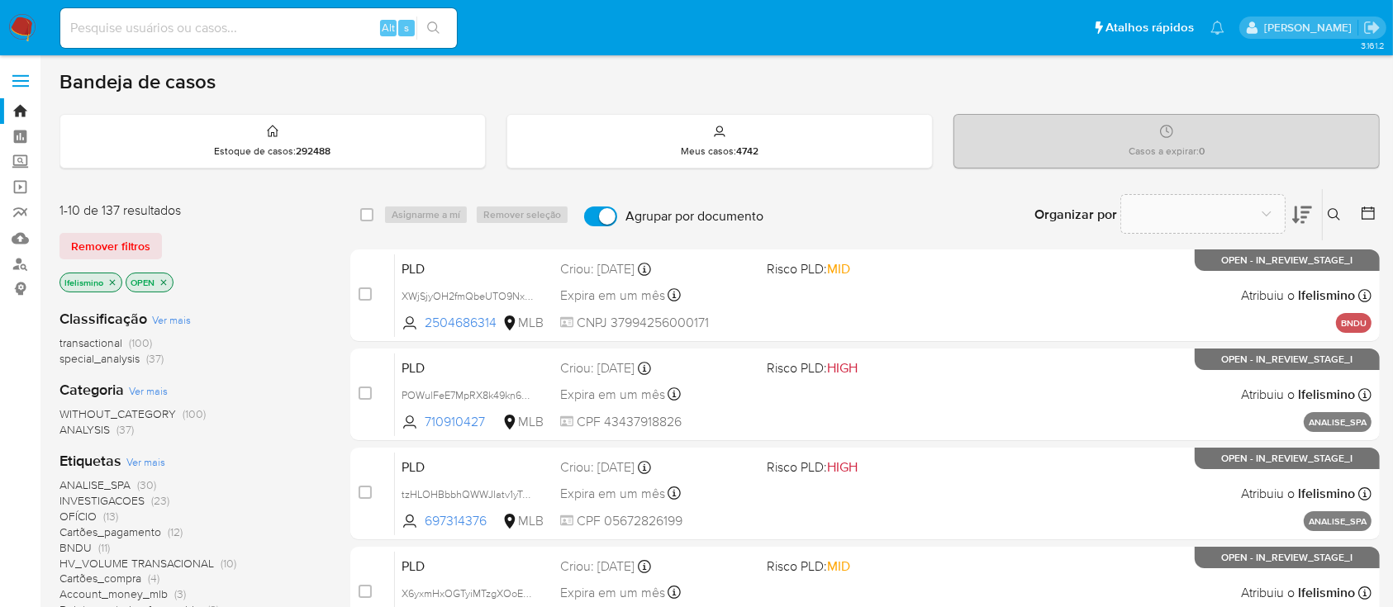
click at [599, 213] on input "Agrupar por documento" at bounding box center [600, 217] width 33 height 20
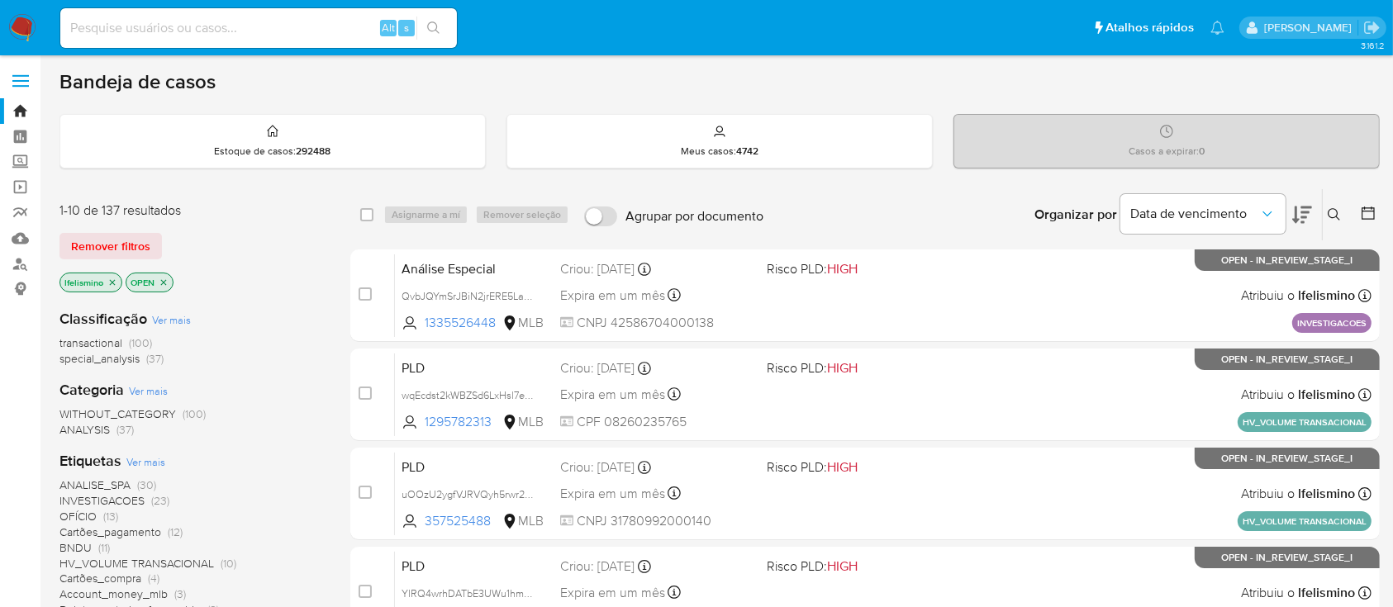
click at [599, 213] on input "Agrupar por documento" at bounding box center [600, 217] width 33 height 20
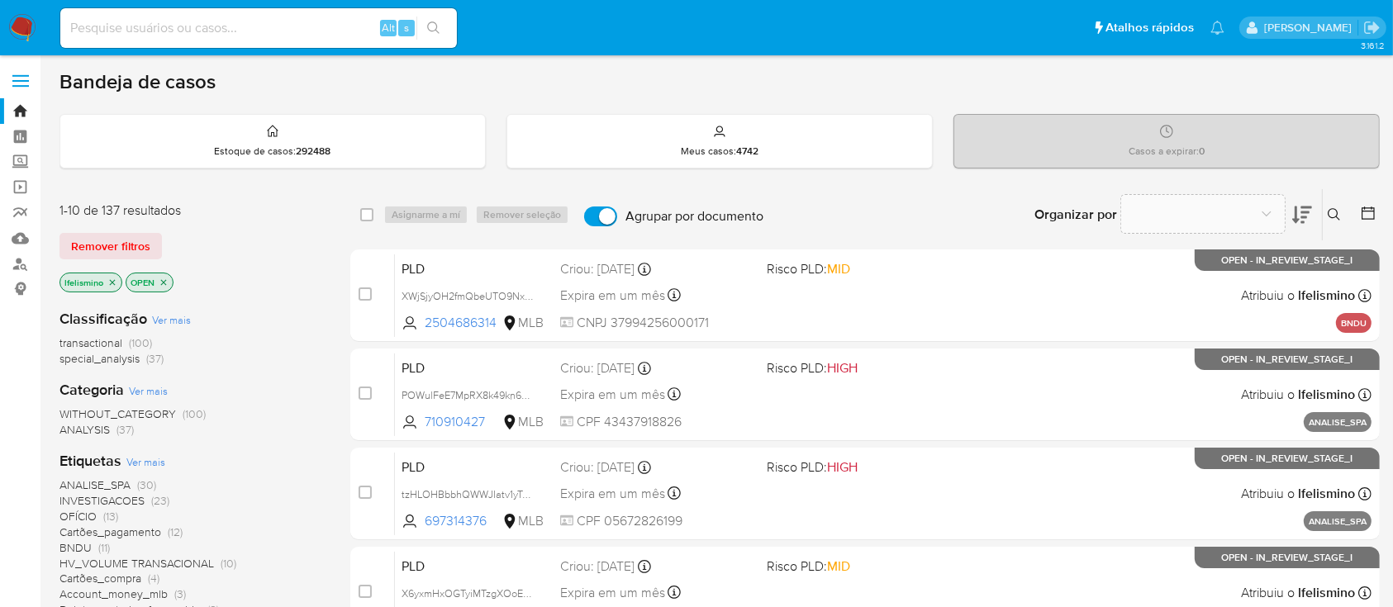
click at [599, 213] on input "Agrupar por documento" at bounding box center [600, 217] width 33 height 20
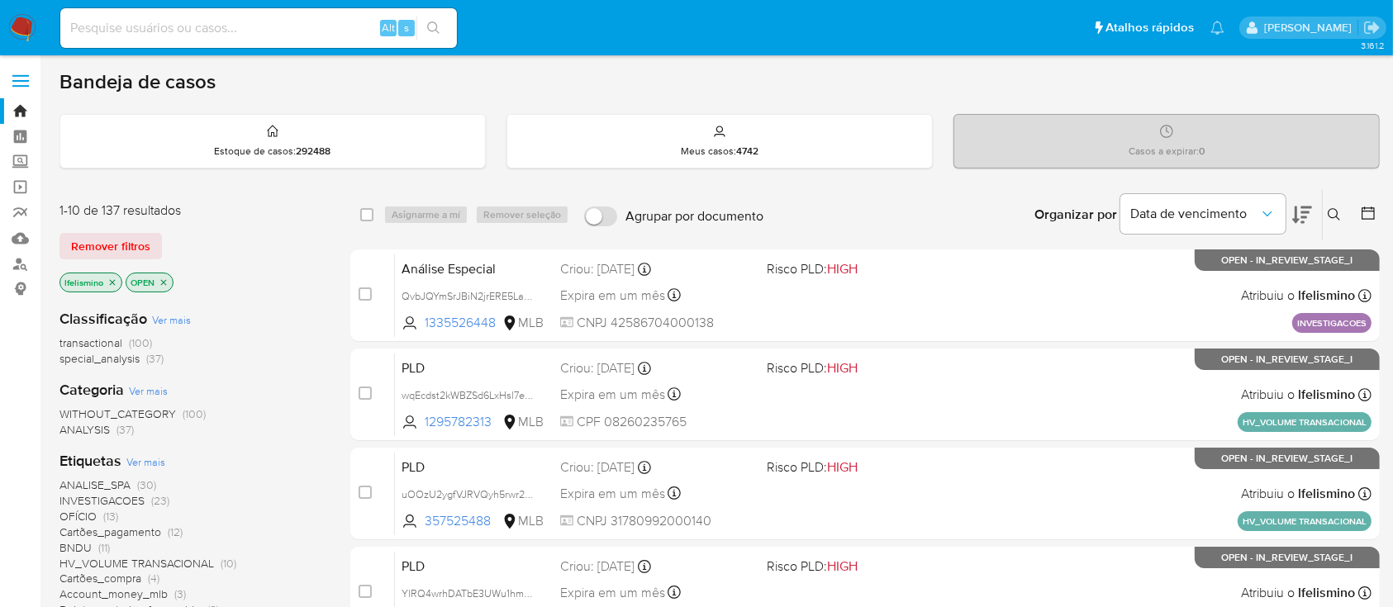
click at [599, 213] on input "Agrupar por documento" at bounding box center [600, 217] width 33 height 20
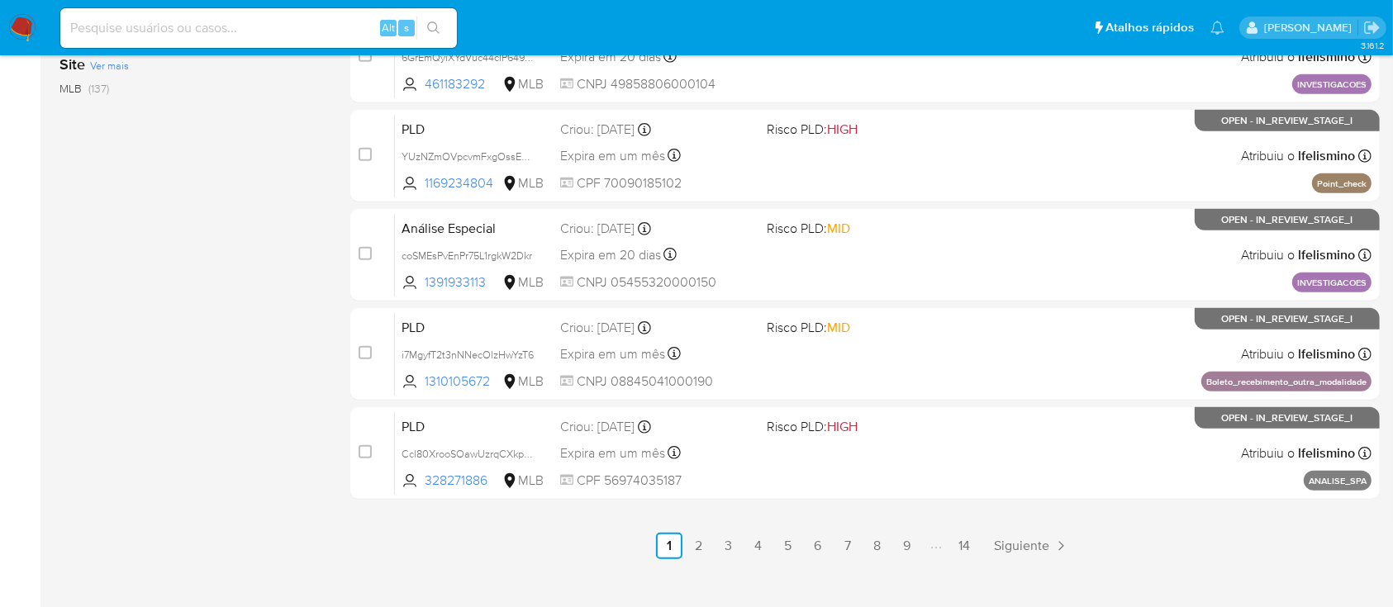
scroll to position [755, 0]
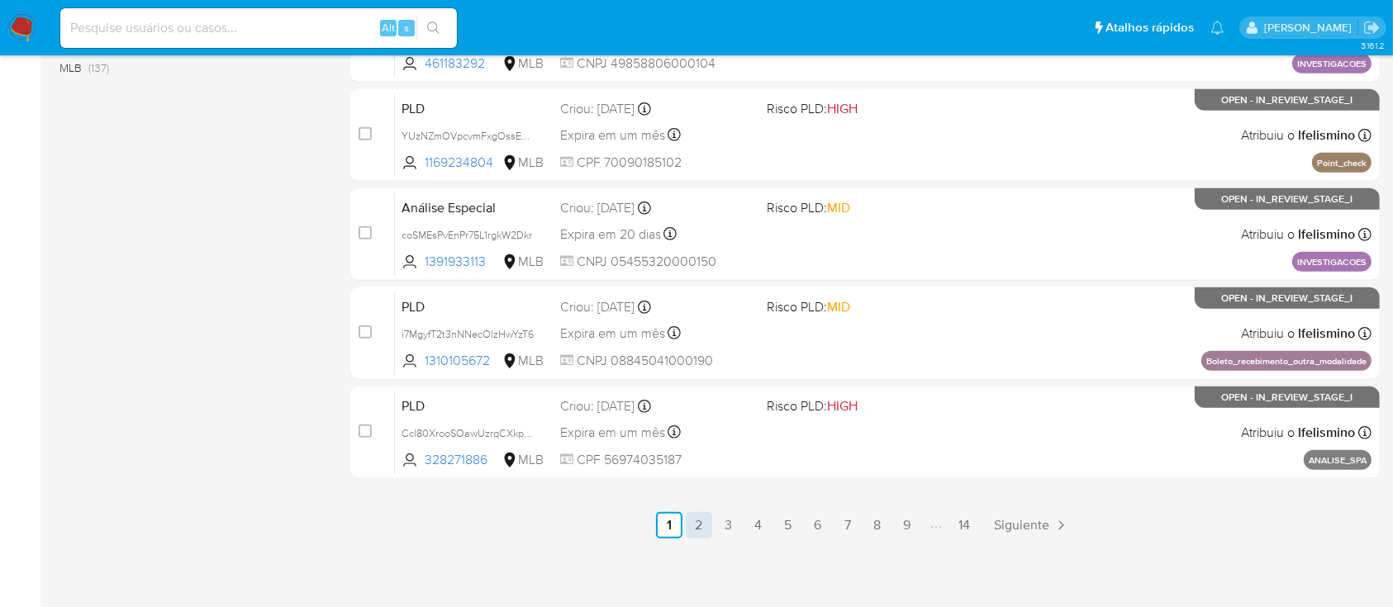
click at [690, 528] on link "2" at bounding box center [699, 525] width 26 height 26
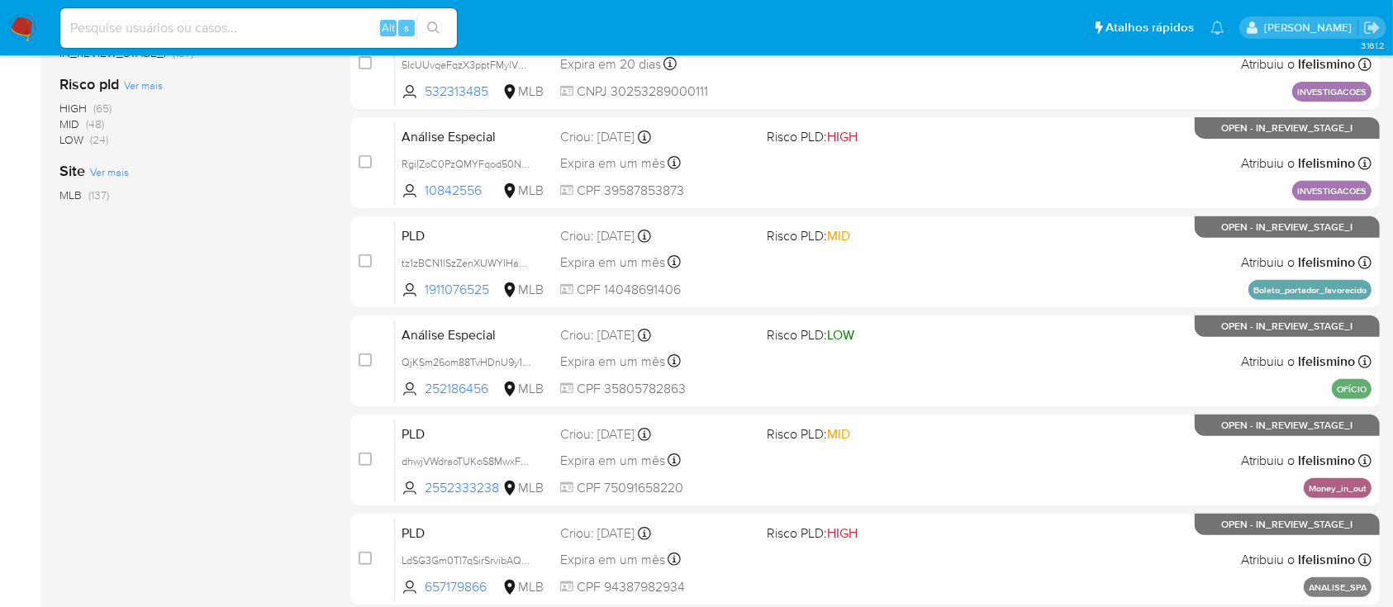
scroll to position [755, 0]
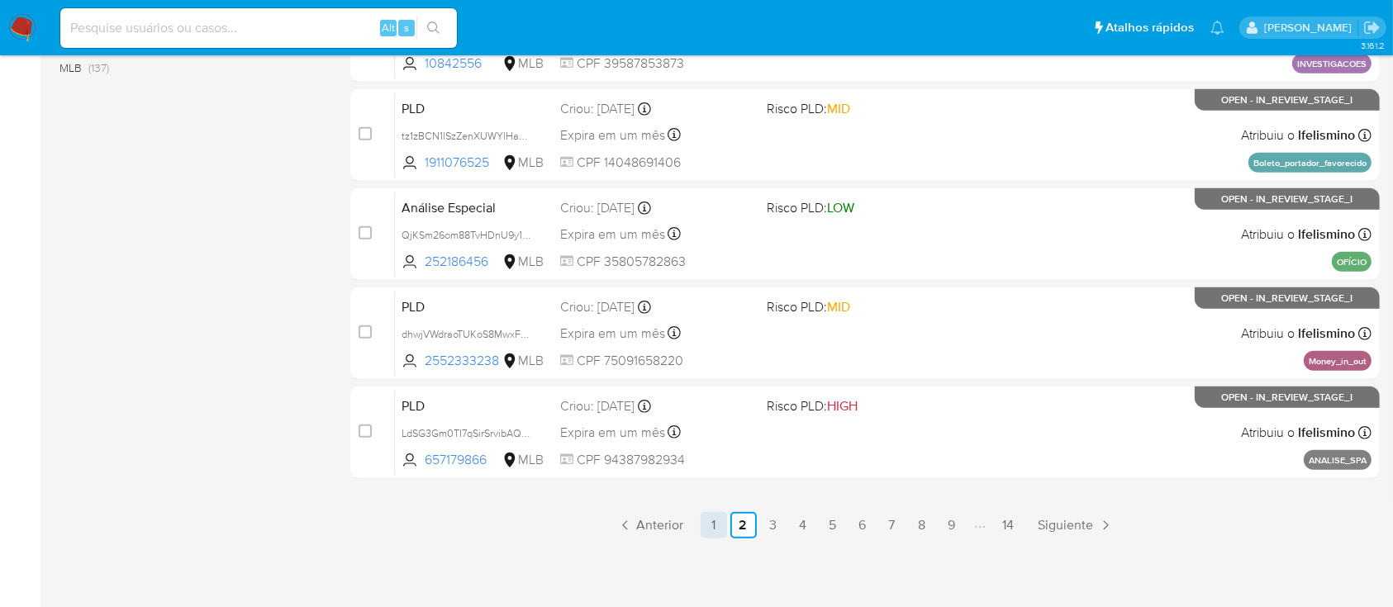
click at [725, 531] on link "1" at bounding box center [714, 525] width 26 height 26
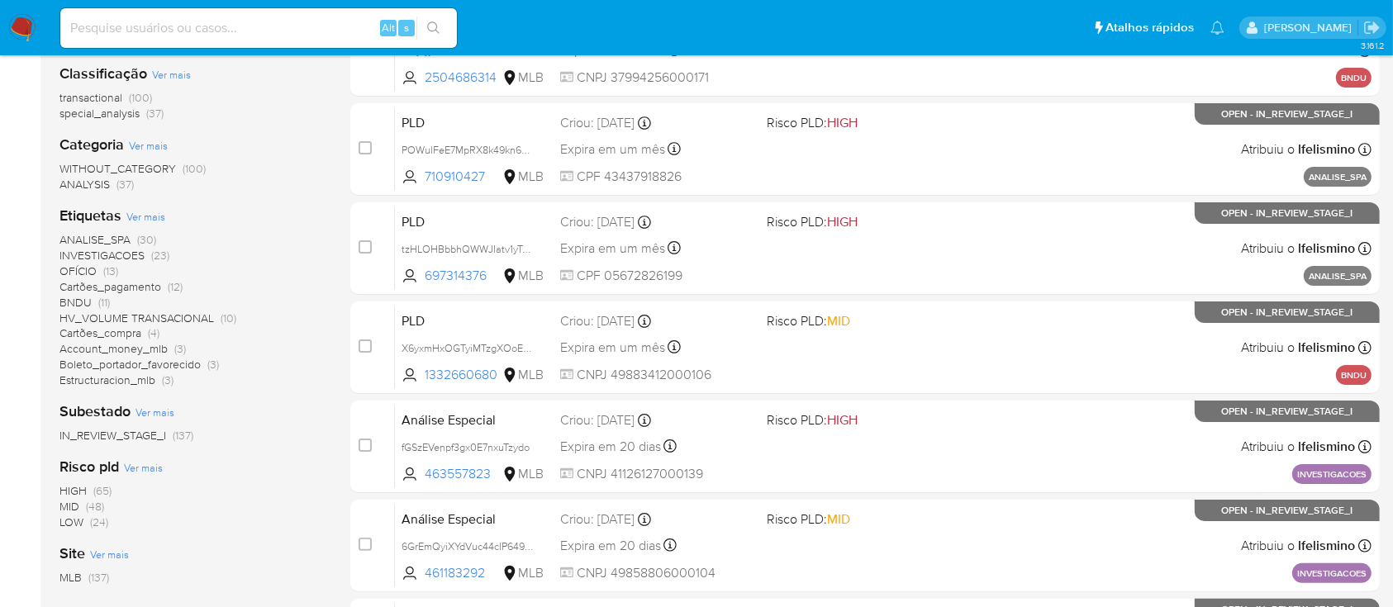
scroll to position [117, 0]
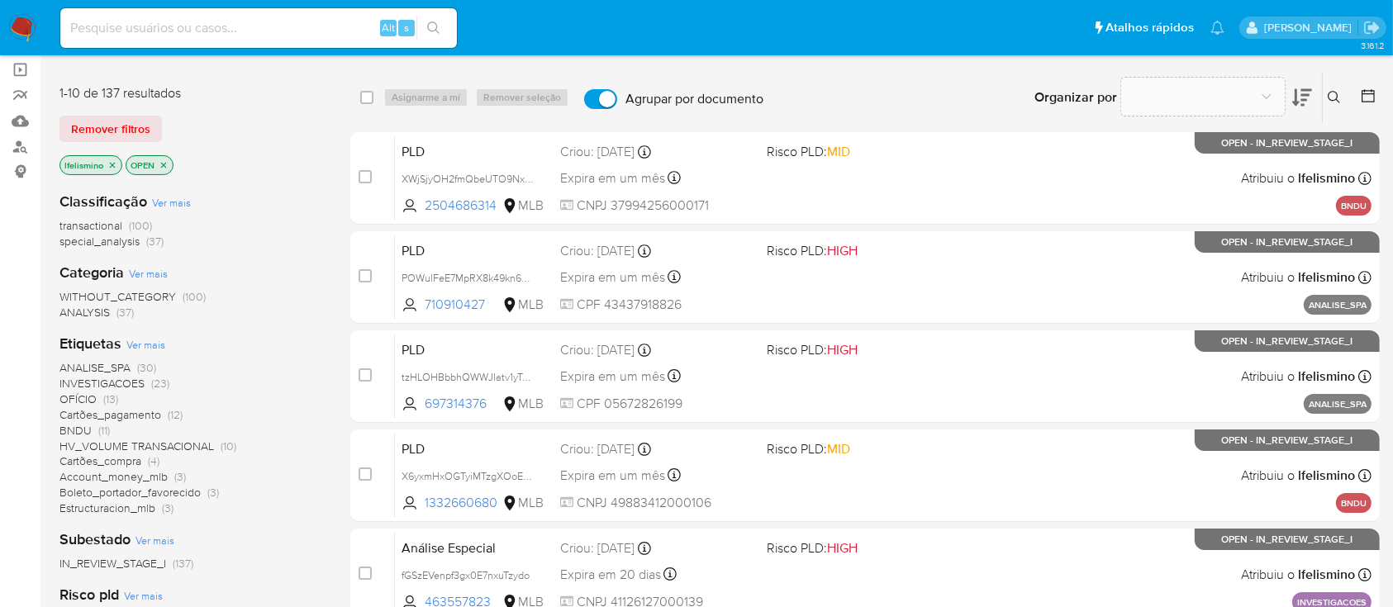
click at [165, 162] on icon "close-filter" at bounding box center [164, 165] width 10 height 10
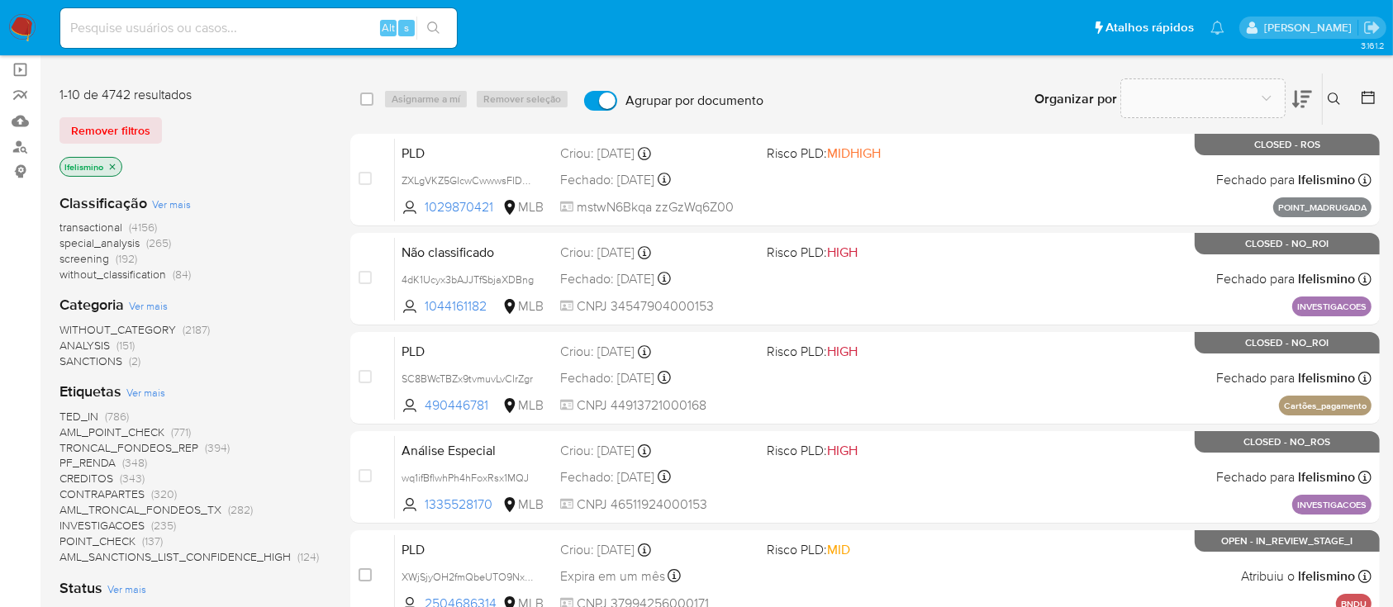
click at [597, 95] on input "Agrupar por documento" at bounding box center [600, 101] width 33 height 20
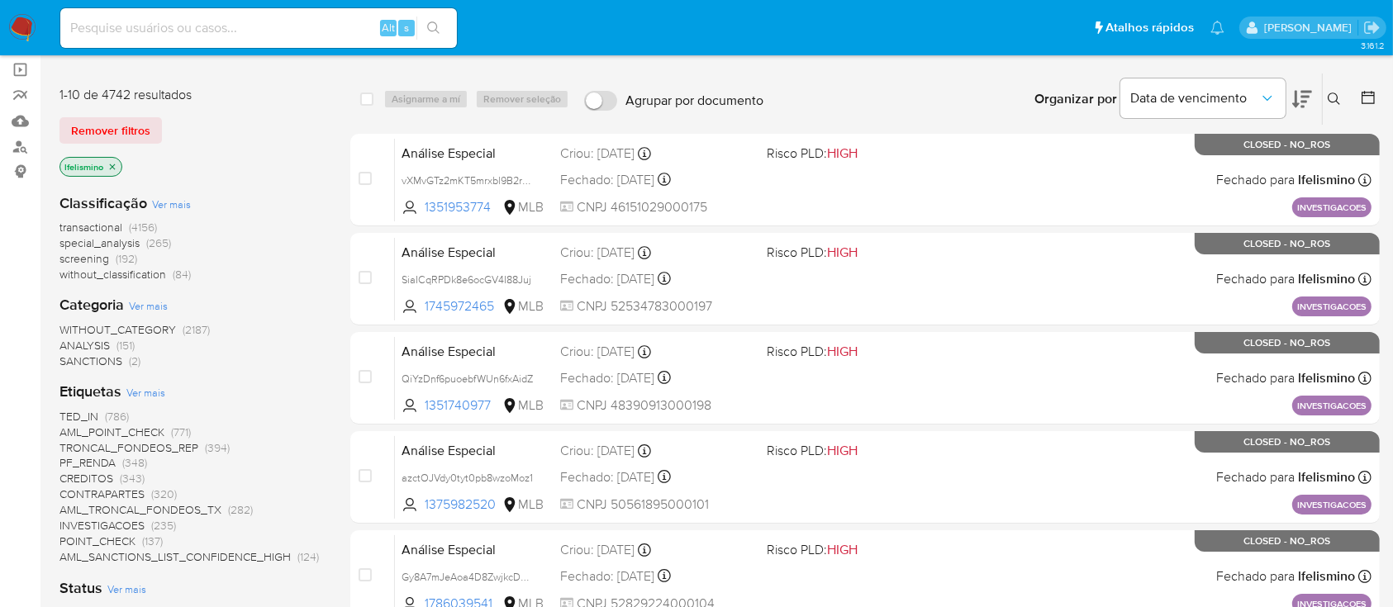
click at [597, 95] on input "Agrupar por documento" at bounding box center [600, 101] width 33 height 20
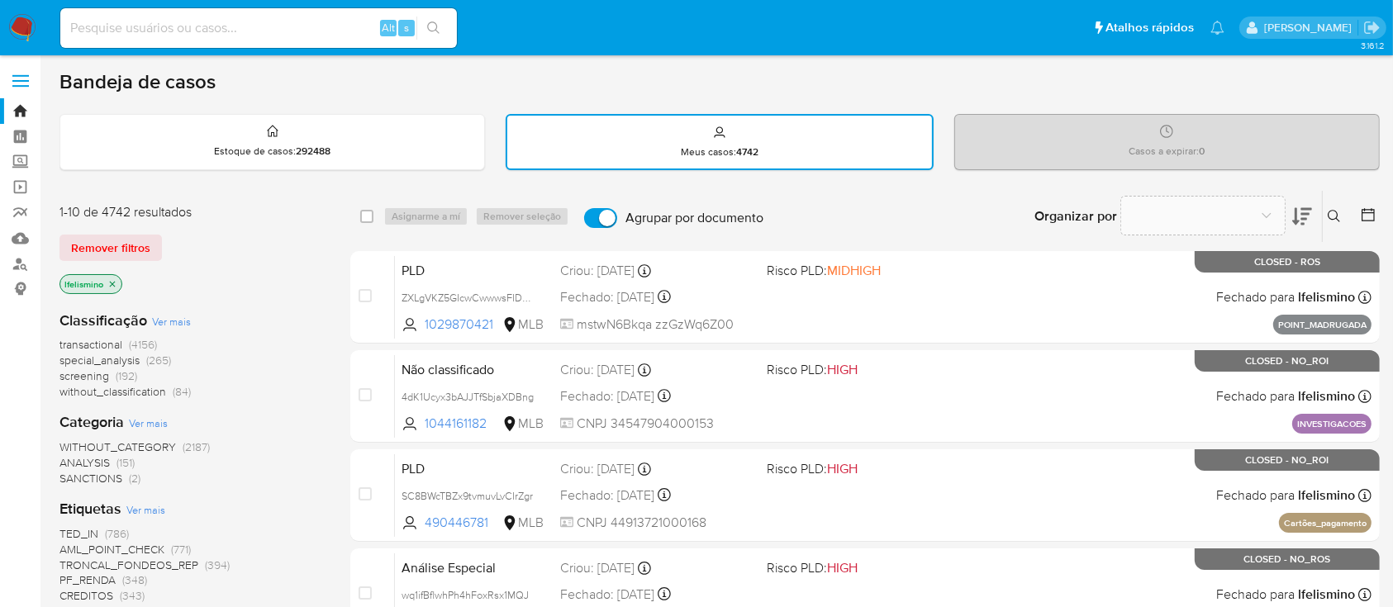
click at [595, 202] on label "Agrupar por documento" at bounding box center [674, 218] width 196 height 36
click at [595, 208] on input "Agrupar por documento" at bounding box center [600, 218] width 33 height 20
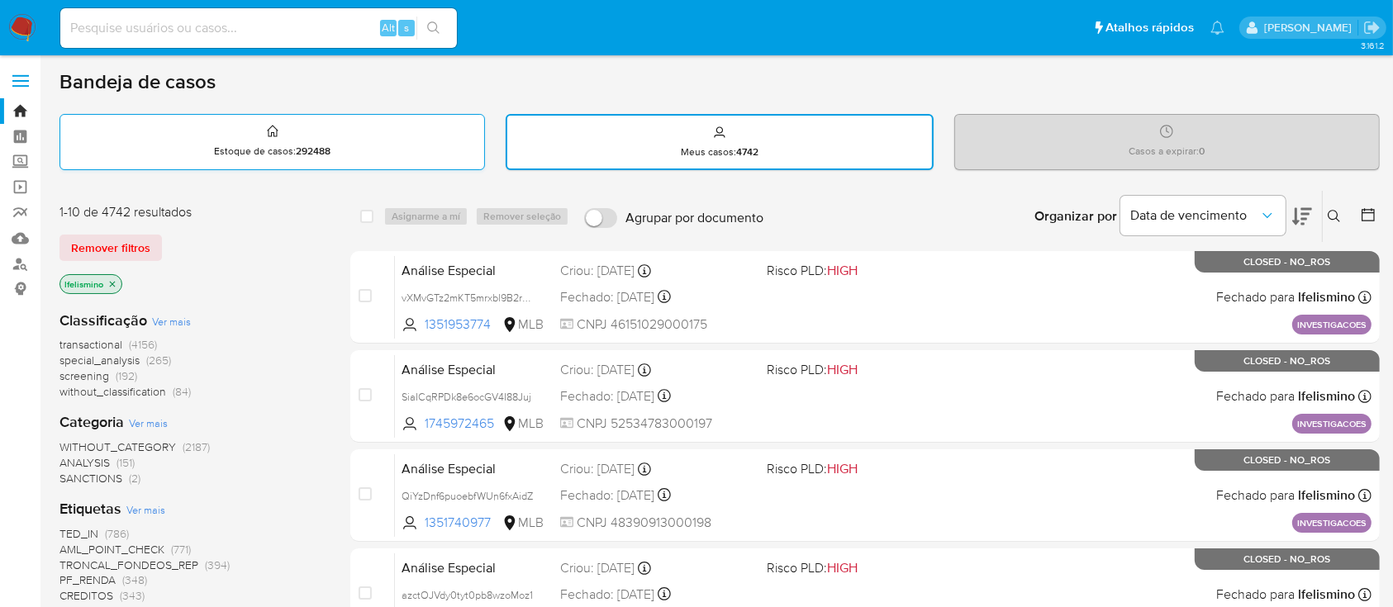
click at [264, 154] on p "Estoque de casos : 292488" at bounding box center [272, 151] width 117 height 13
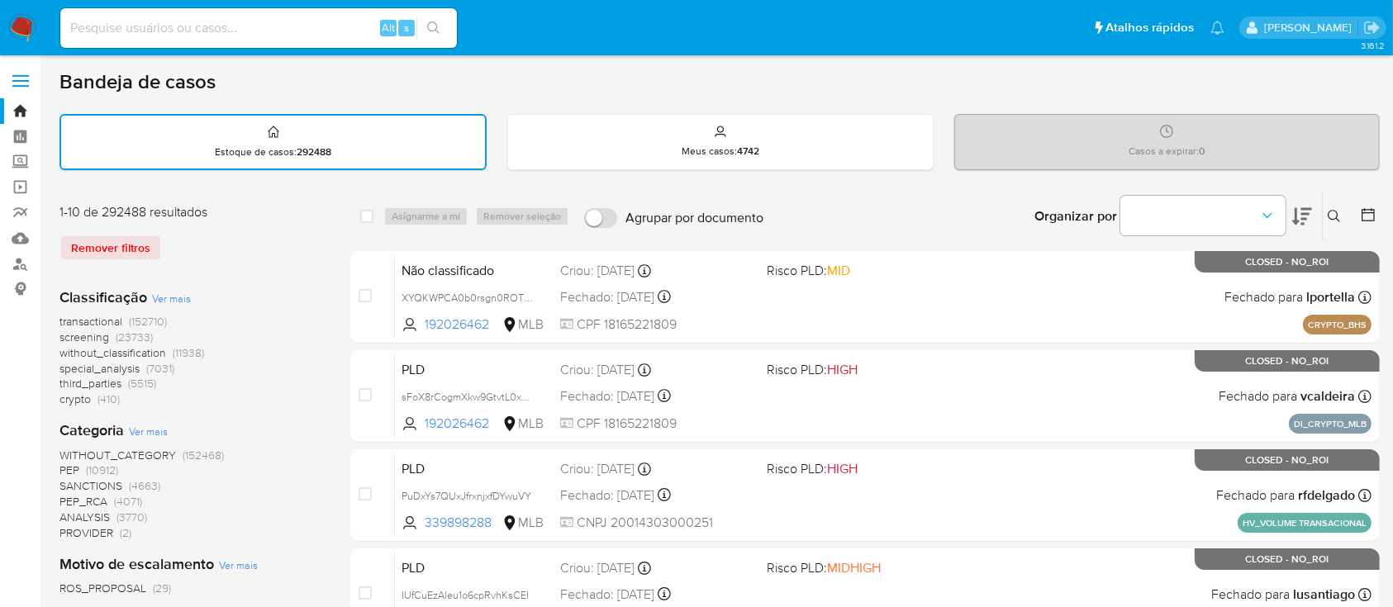
click at [602, 228] on label "Agrupar por documento" at bounding box center [674, 218] width 196 height 36
click at [602, 228] on input "Agrupar por documento" at bounding box center [600, 218] width 33 height 20
click at [602, 228] on label "Agrupar por documento" at bounding box center [674, 218] width 196 height 36
click at [602, 228] on input "Agrupar por documento" at bounding box center [600, 218] width 33 height 20
click at [602, 228] on label "Agrupar por documento" at bounding box center [674, 218] width 196 height 36
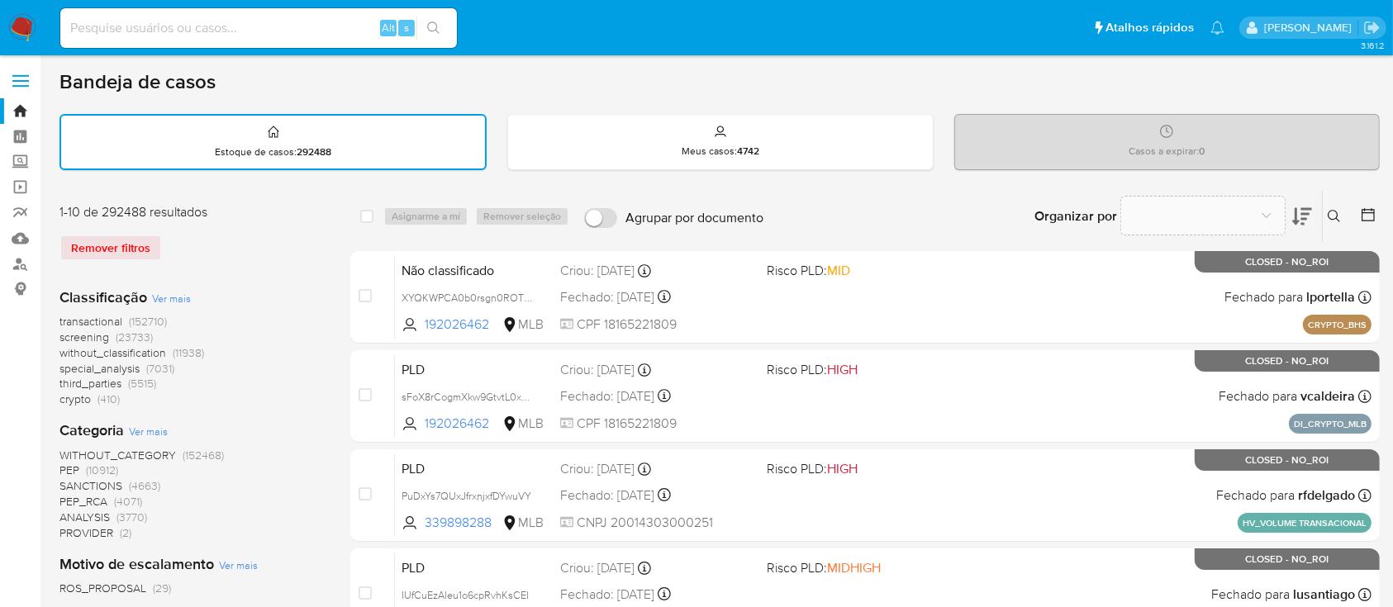
click at [602, 228] on input "Agrupar por documento" at bounding box center [600, 218] width 33 height 20
checkbox input "true"
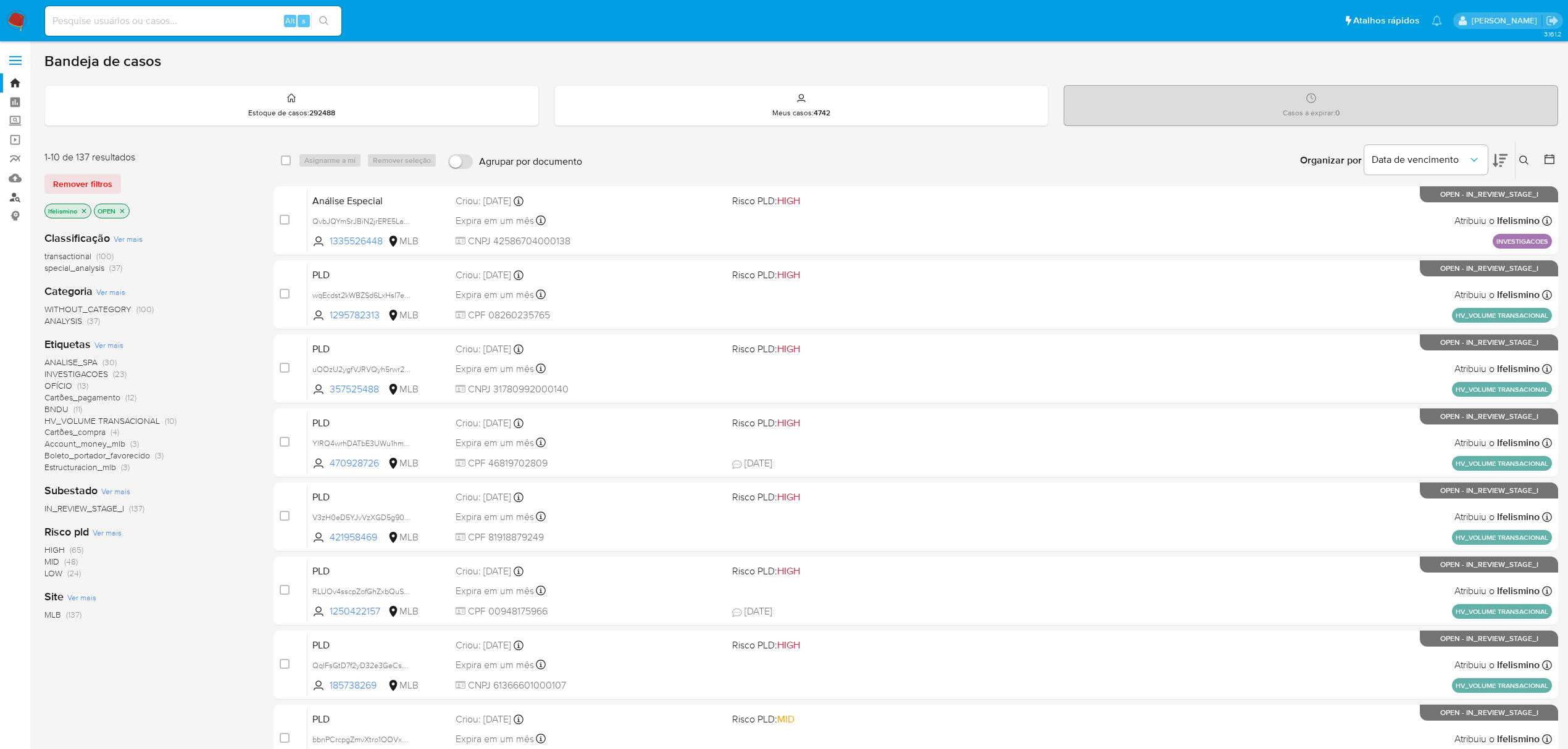
click at [16, 202] on link "Localizador de pessoas" at bounding box center [73, 197] width 147 height 19
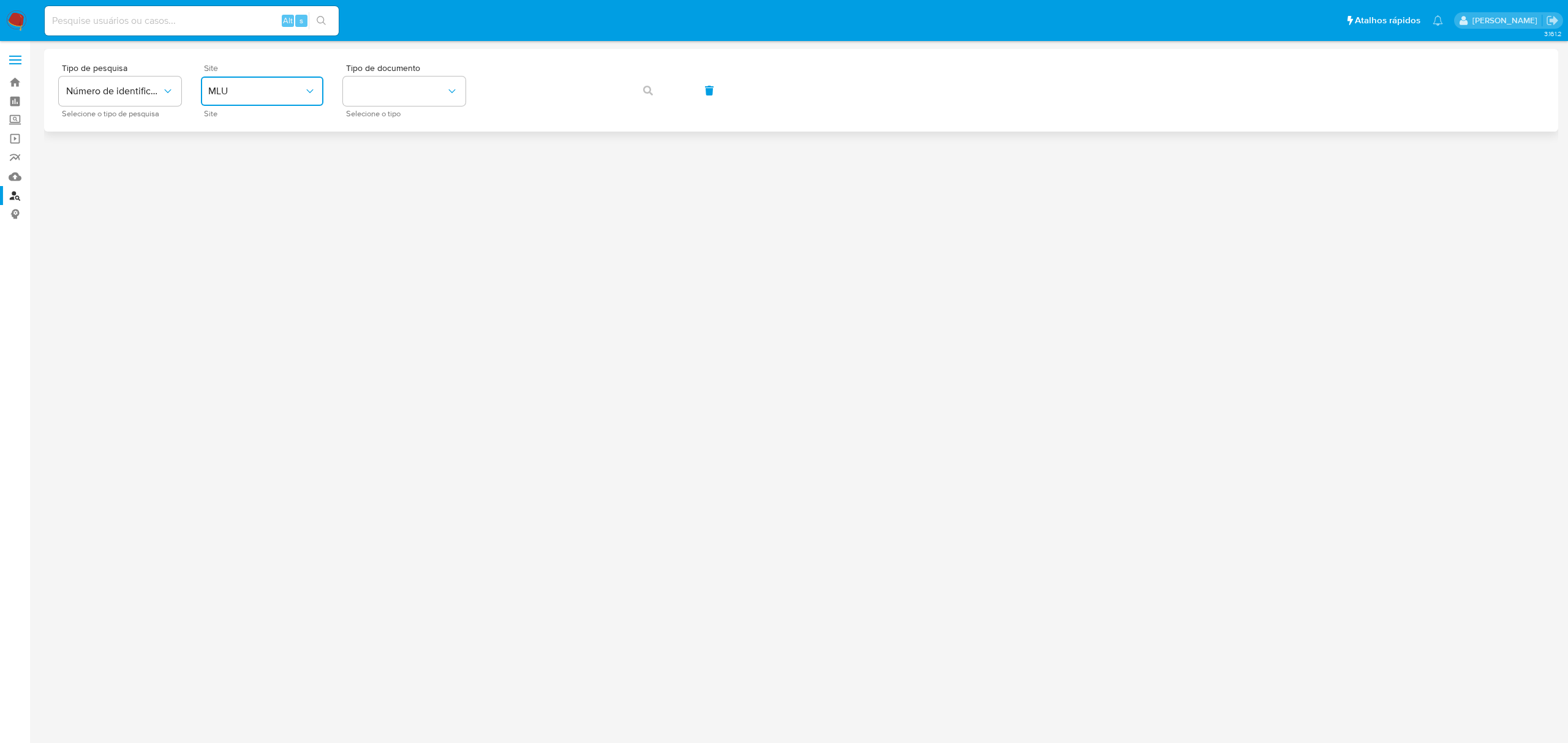
click at [243, 77] on button "MLU" at bounding box center [262, 91] width 122 height 30
drag, startPoint x: 250, startPoint y: 176, endPoint x: 375, endPoint y: 101, distance: 145.8
click at [251, 177] on div "MLB" at bounding box center [259, 183] width 101 height 30
click at [380, 88] on button "identificationType" at bounding box center [404, 91] width 122 height 30
drag, startPoint x: 402, startPoint y: 167, endPoint x: 485, endPoint y: 136, distance: 88.6
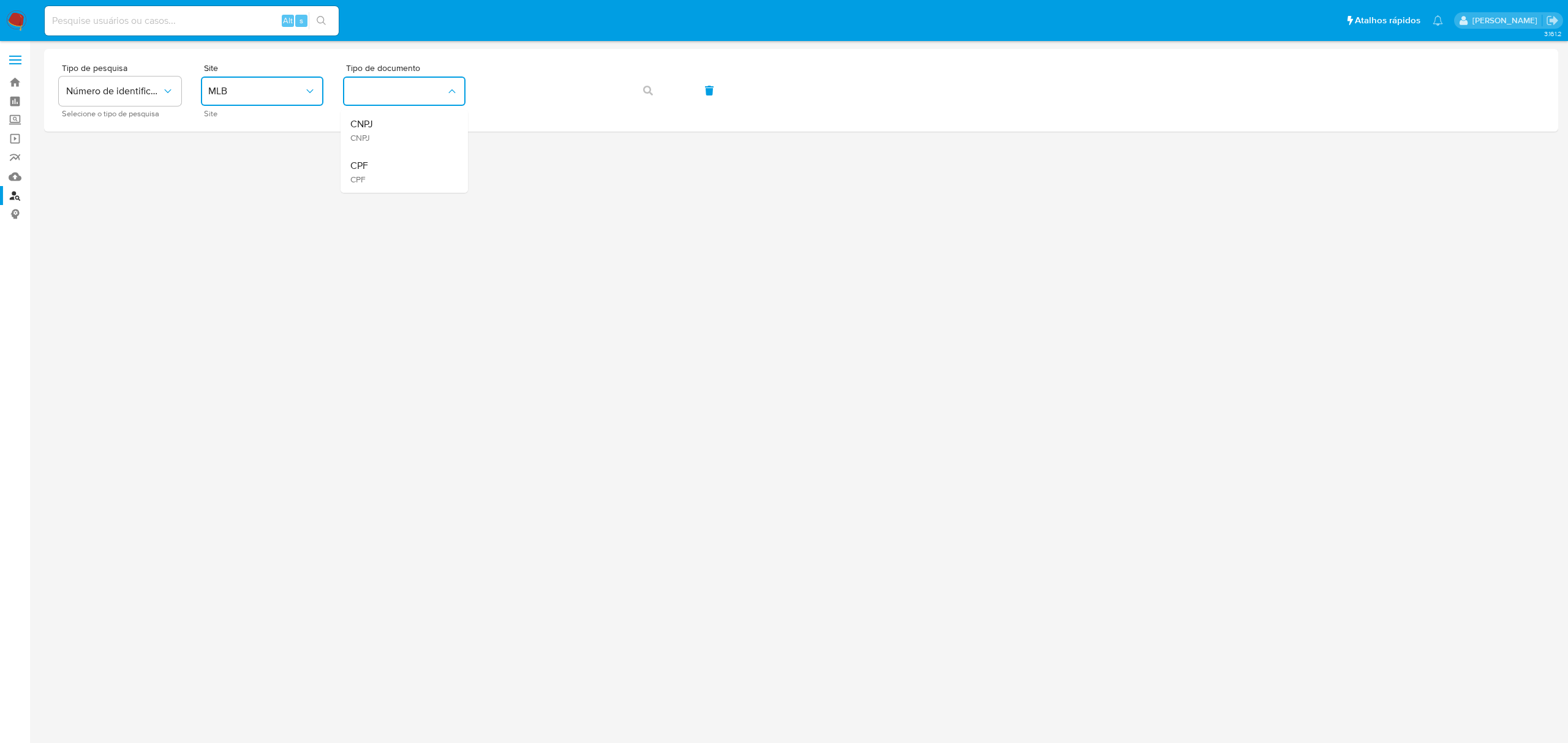
click at [403, 167] on div "CPF CPF" at bounding box center [401, 172] width 101 height 41
click at [651, 96] on span "button" at bounding box center [648, 90] width 10 height 27
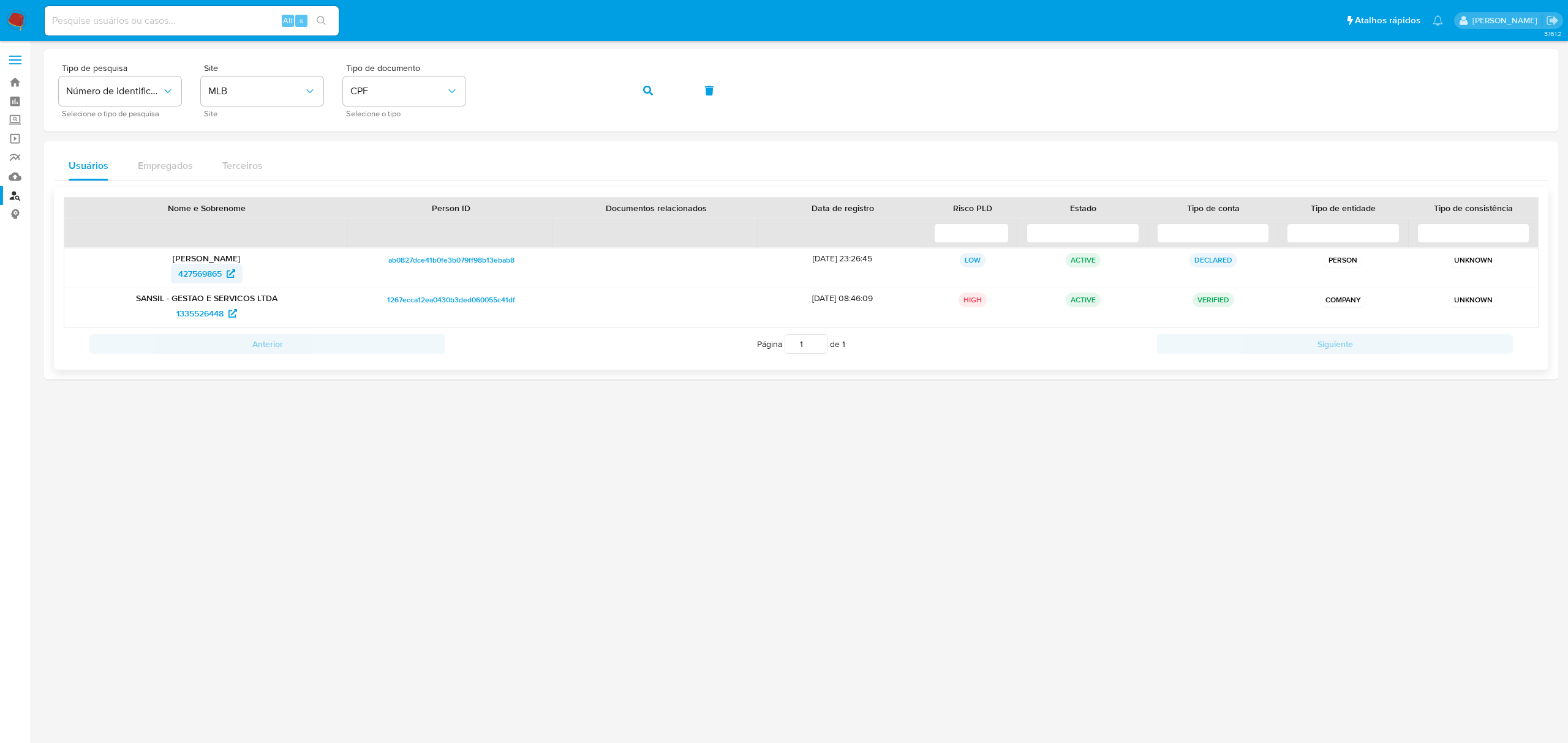
click at [207, 273] on span "427569865" at bounding box center [200, 273] width 44 height 19
click at [159, 96] on div "Tipo de pesquisa Número de identificação Selecione o tipo de pesquisa Site MLB …" at bounding box center [800, 90] width 1484 height 53
drag, startPoint x: 640, startPoint y: 90, endPoint x: 684, endPoint y: 90, distance: 44.0
click at [640, 90] on button "button" at bounding box center [648, 90] width 41 height 30
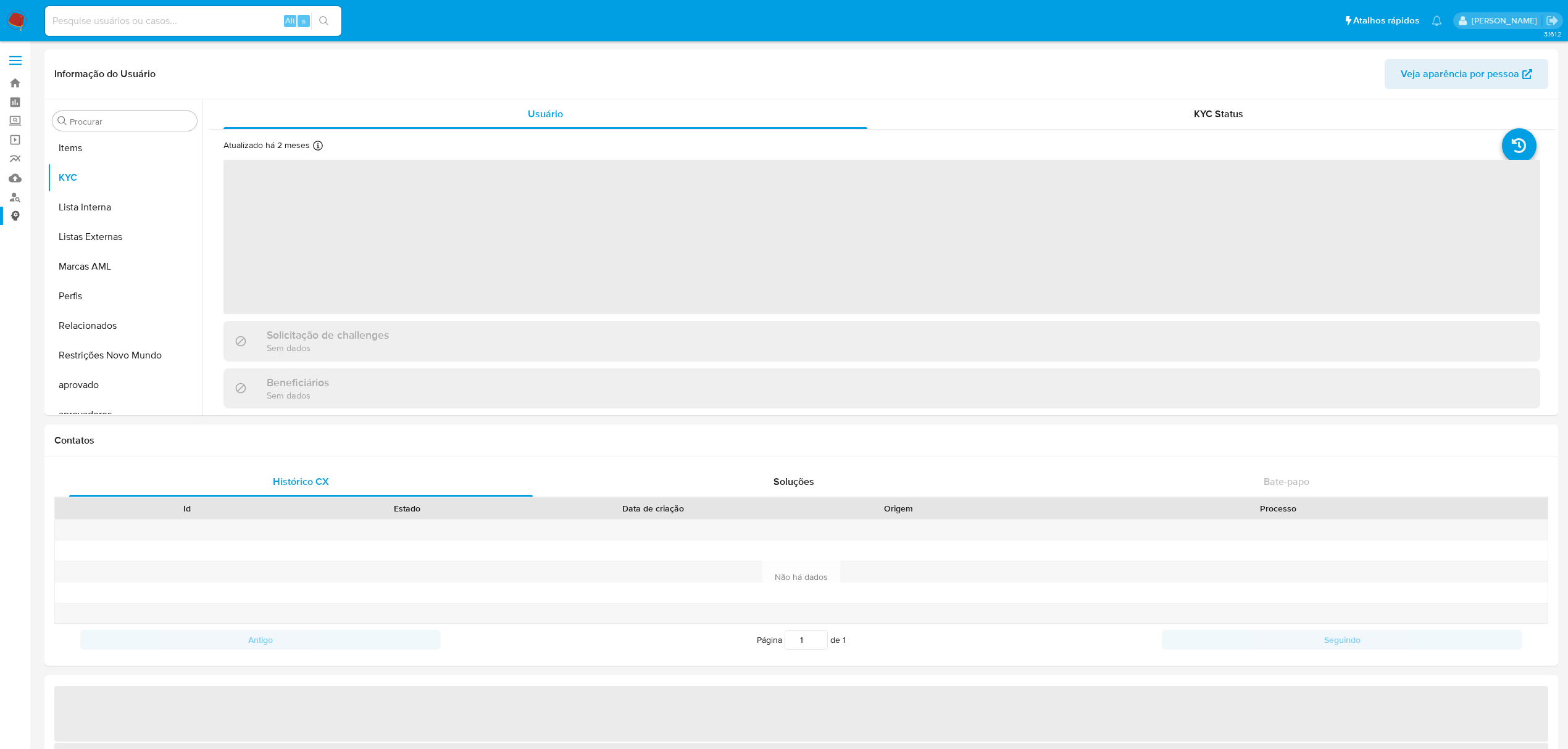
scroll to position [639, 0]
select select "10"
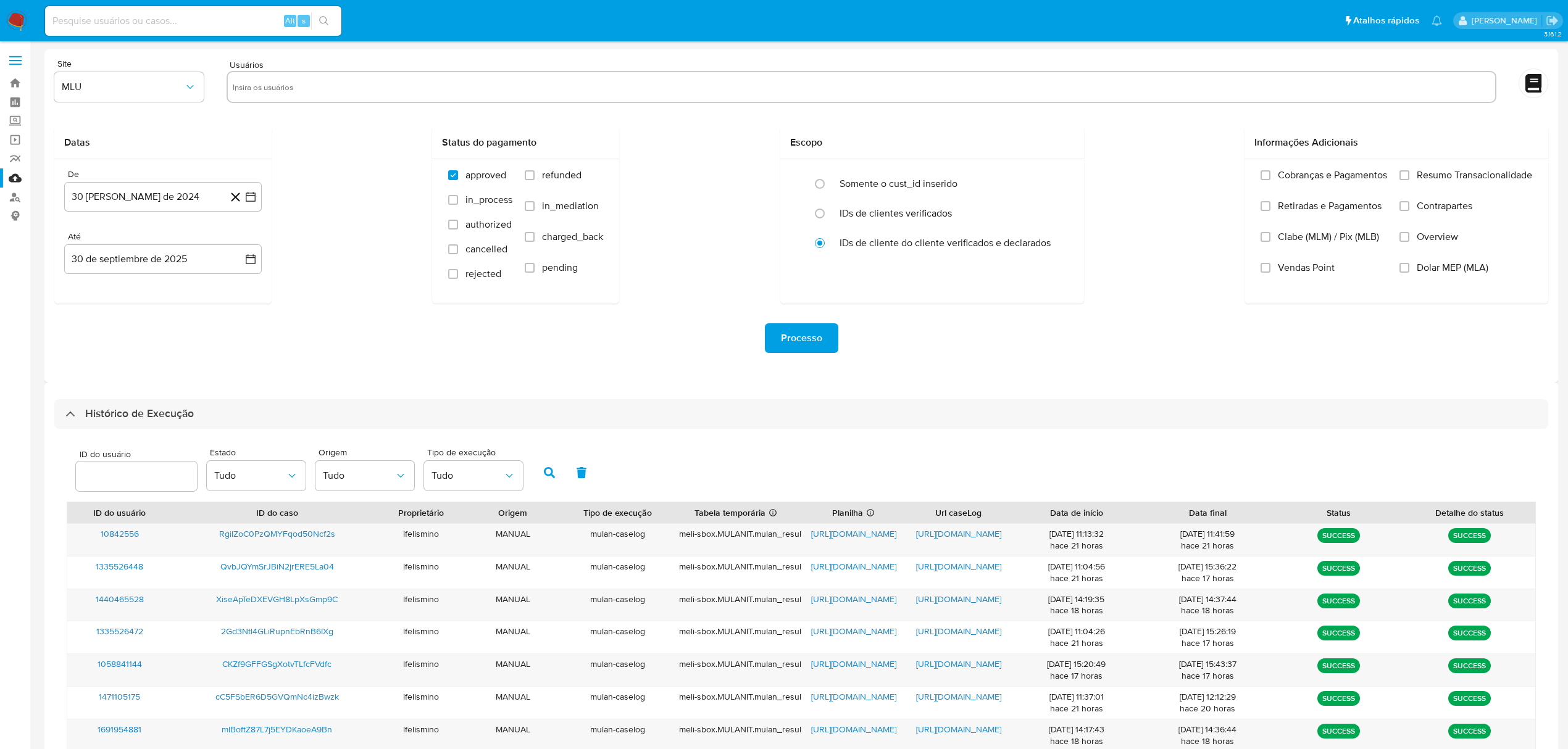
select select "10"
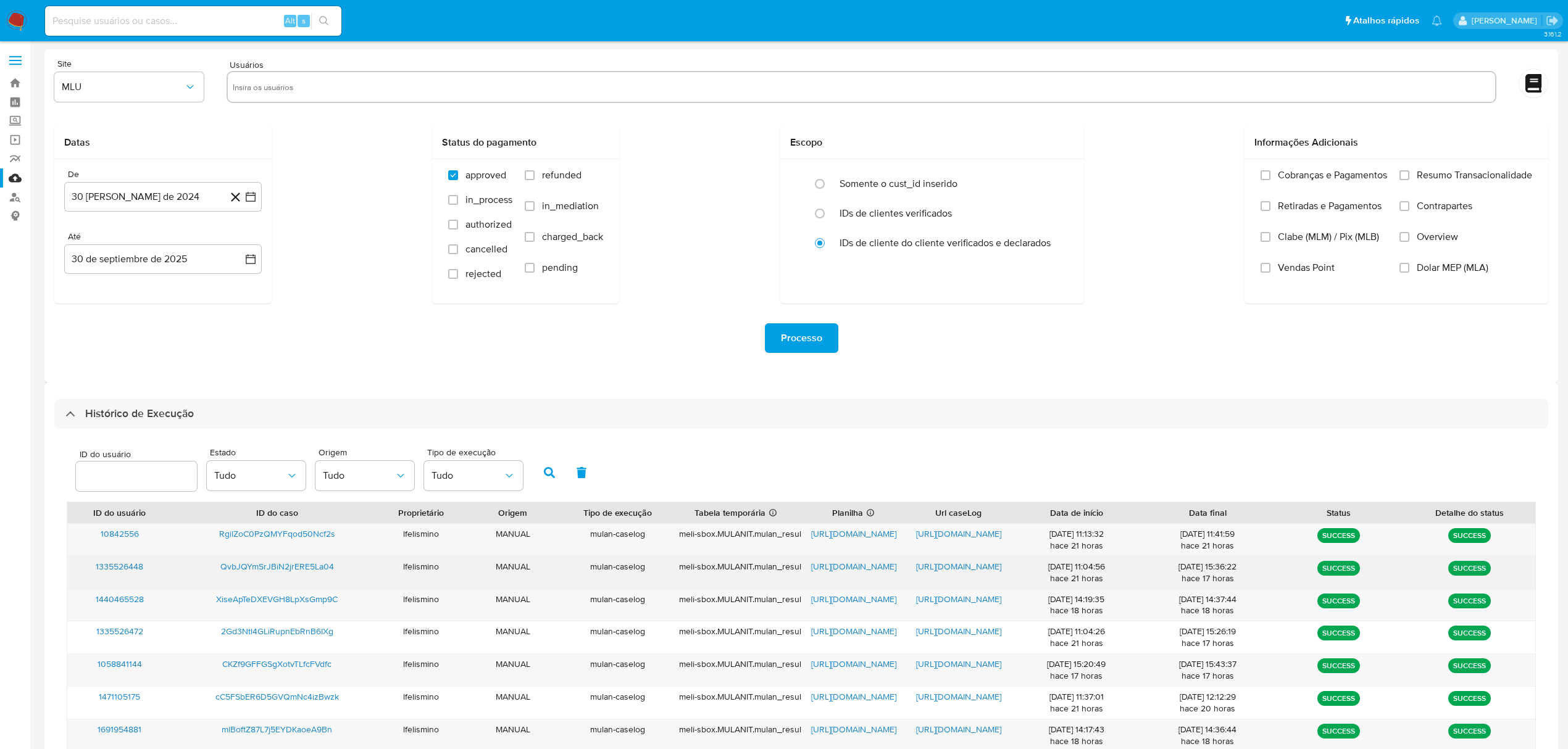
click at [949, 566] on span "[URL][DOMAIN_NAME]" at bounding box center [958, 566] width 85 height 13
click at [825, 569] on span "[URL][DOMAIN_NAME]" at bounding box center [854, 566] width 85 height 13
